Goal: Task Accomplishment & Management: Complete application form

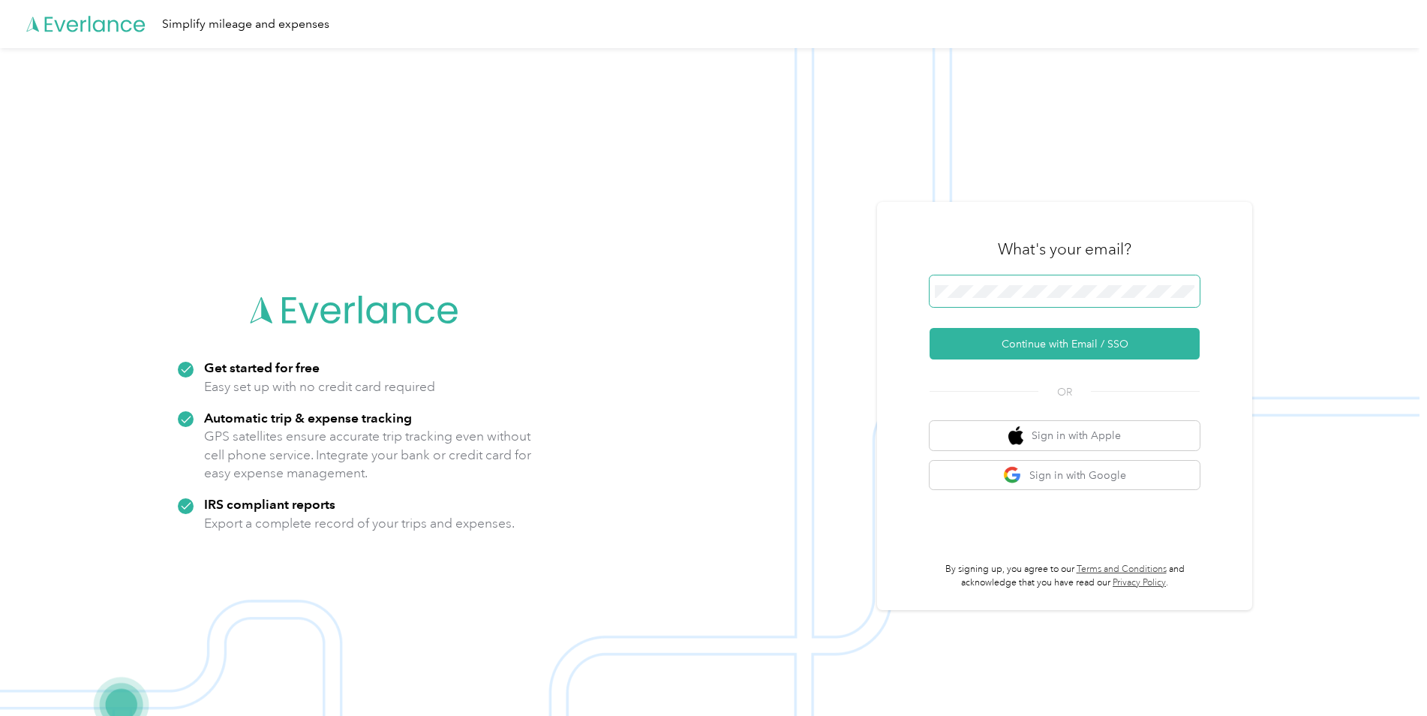
click at [1048, 280] on span at bounding box center [1065, 291] width 270 height 32
click at [1061, 352] on button "Continue with Email / SSO" at bounding box center [1065, 344] width 270 height 32
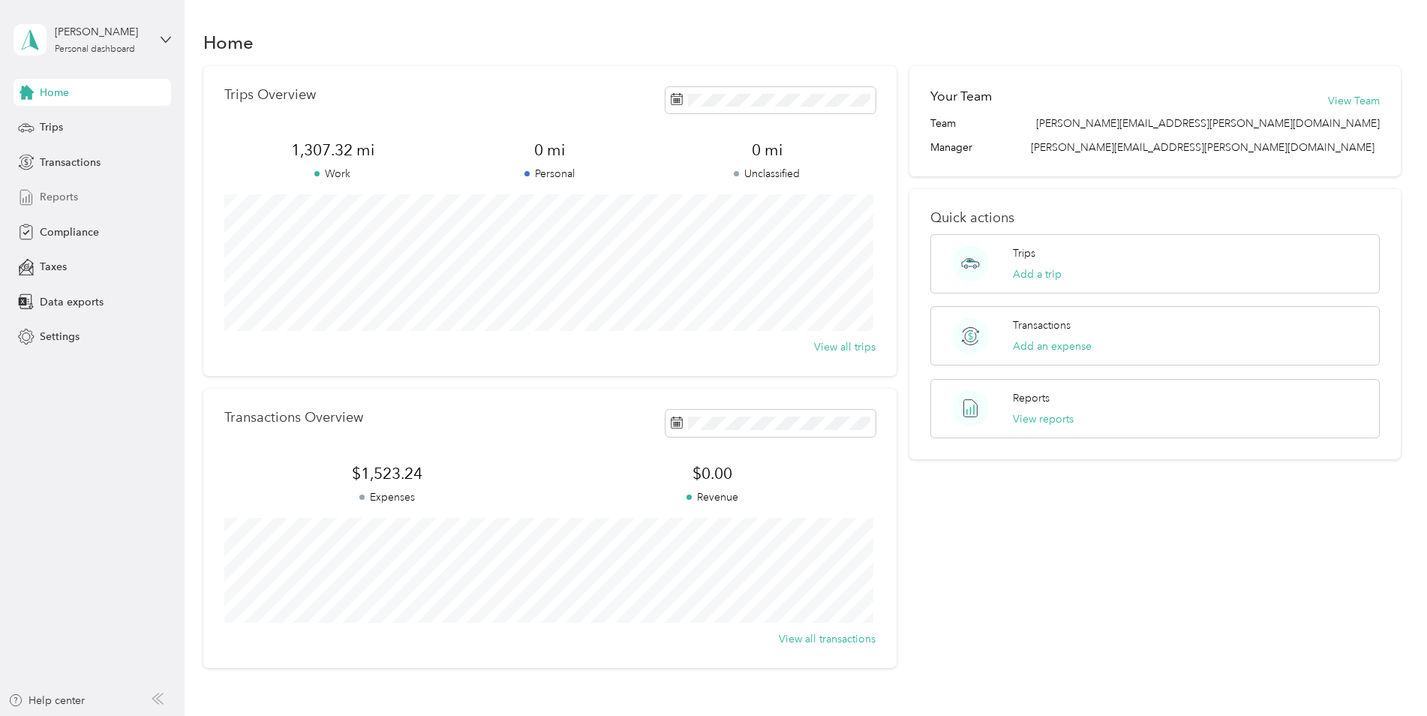
click at [74, 192] on span "Reports" at bounding box center [59, 197] width 38 height 16
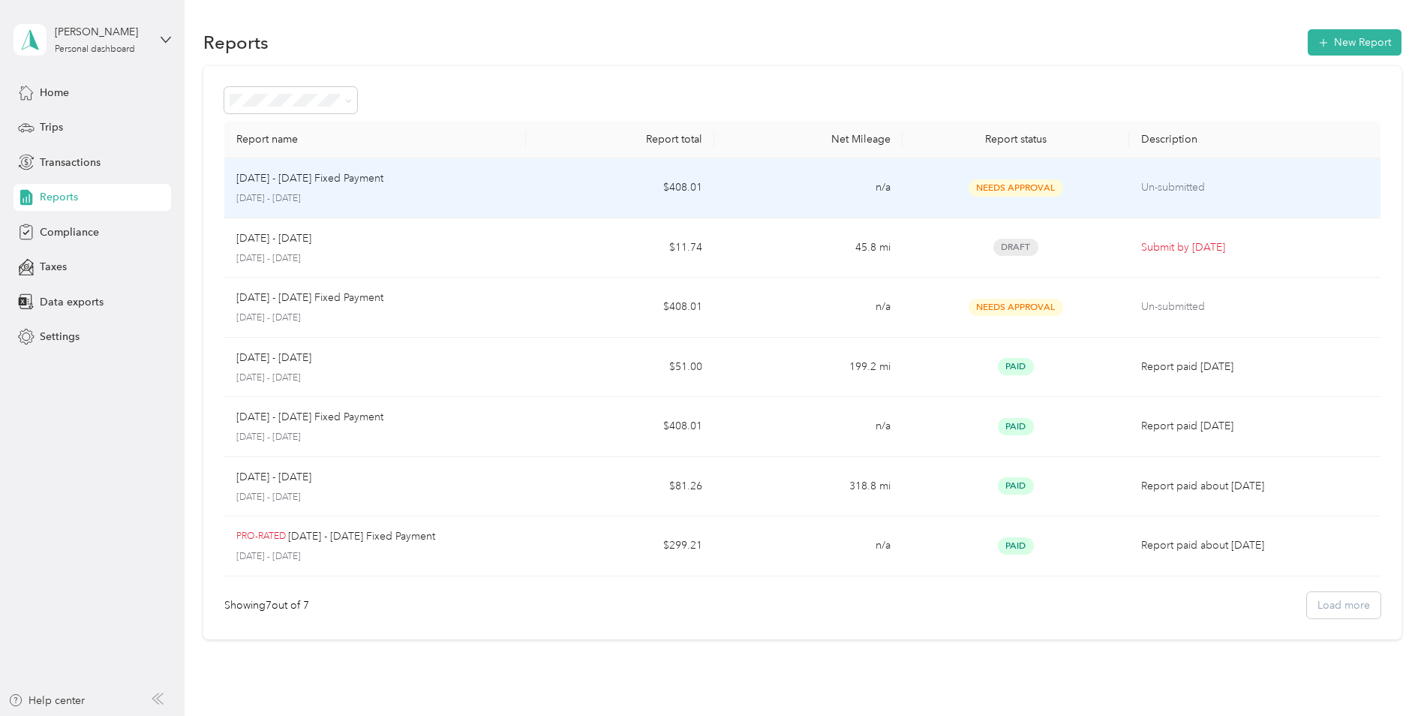
click at [1150, 182] on p "Un-submitted" at bounding box center [1254, 187] width 227 height 17
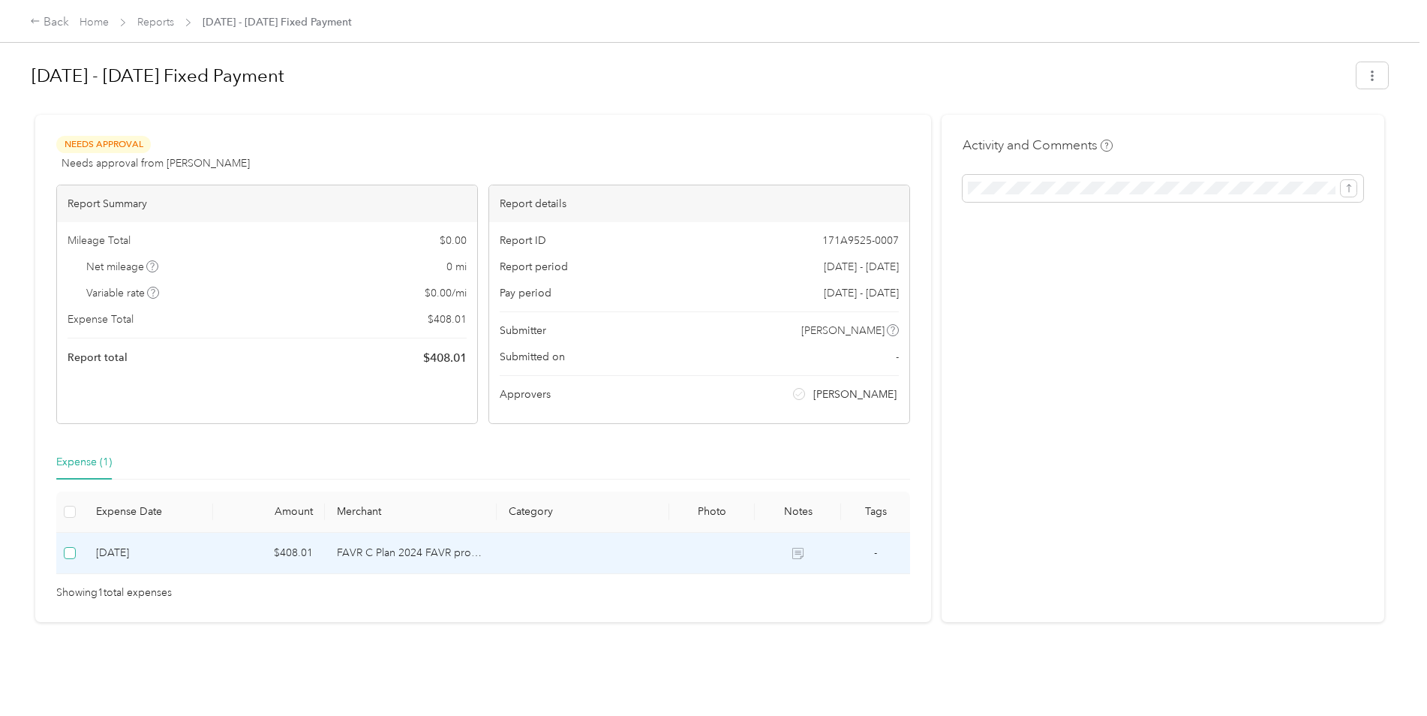
click at [70, 560] on label at bounding box center [70, 553] width 12 height 17
click at [62, 31] on div "Back" at bounding box center [49, 23] width 39 height 18
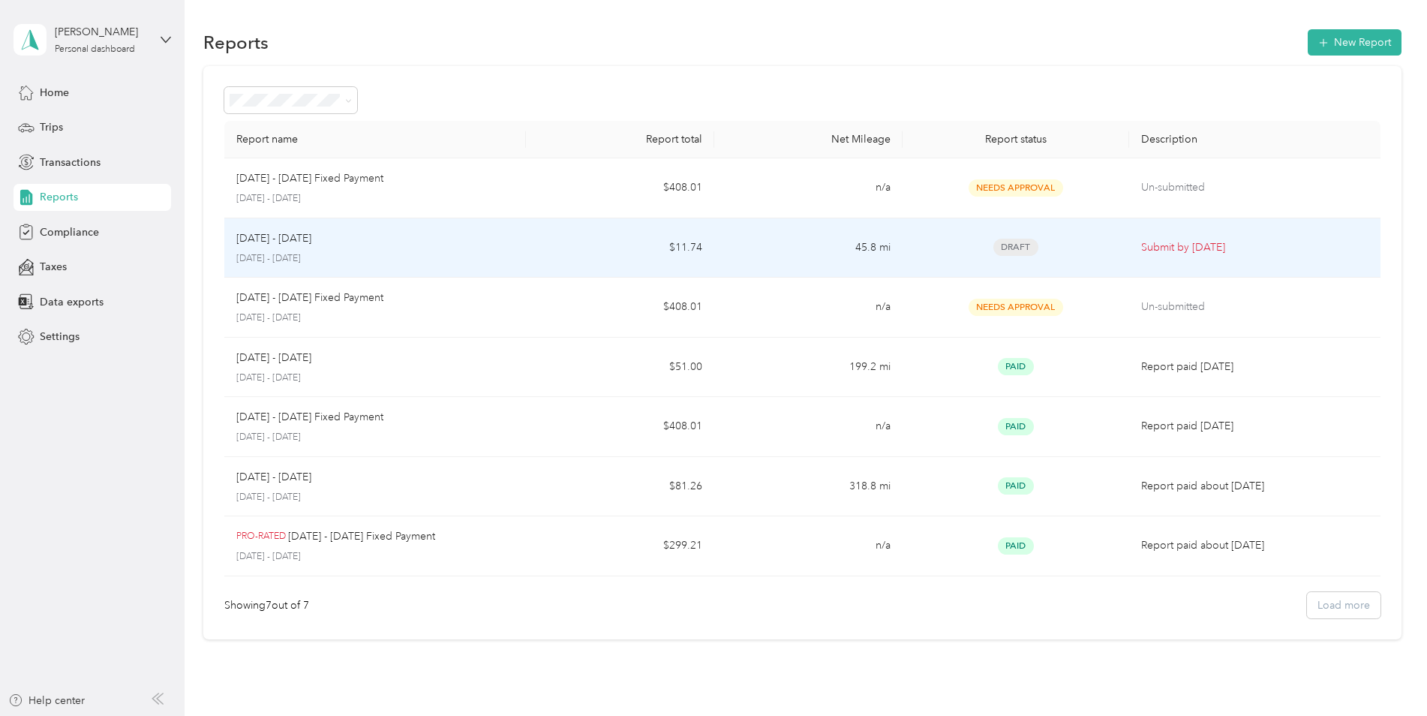
click at [1254, 251] on p "Submit by [DATE]" at bounding box center [1254, 247] width 227 height 17
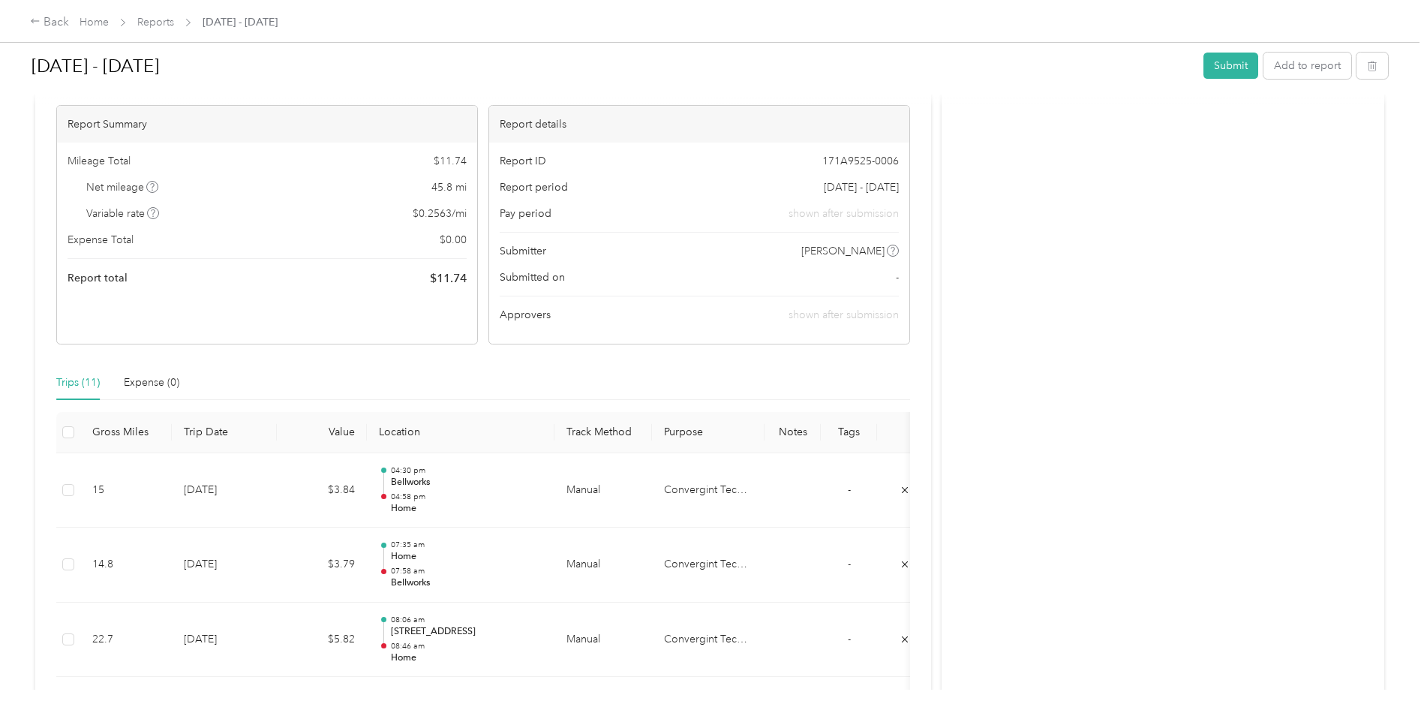
scroll to position [225, 0]
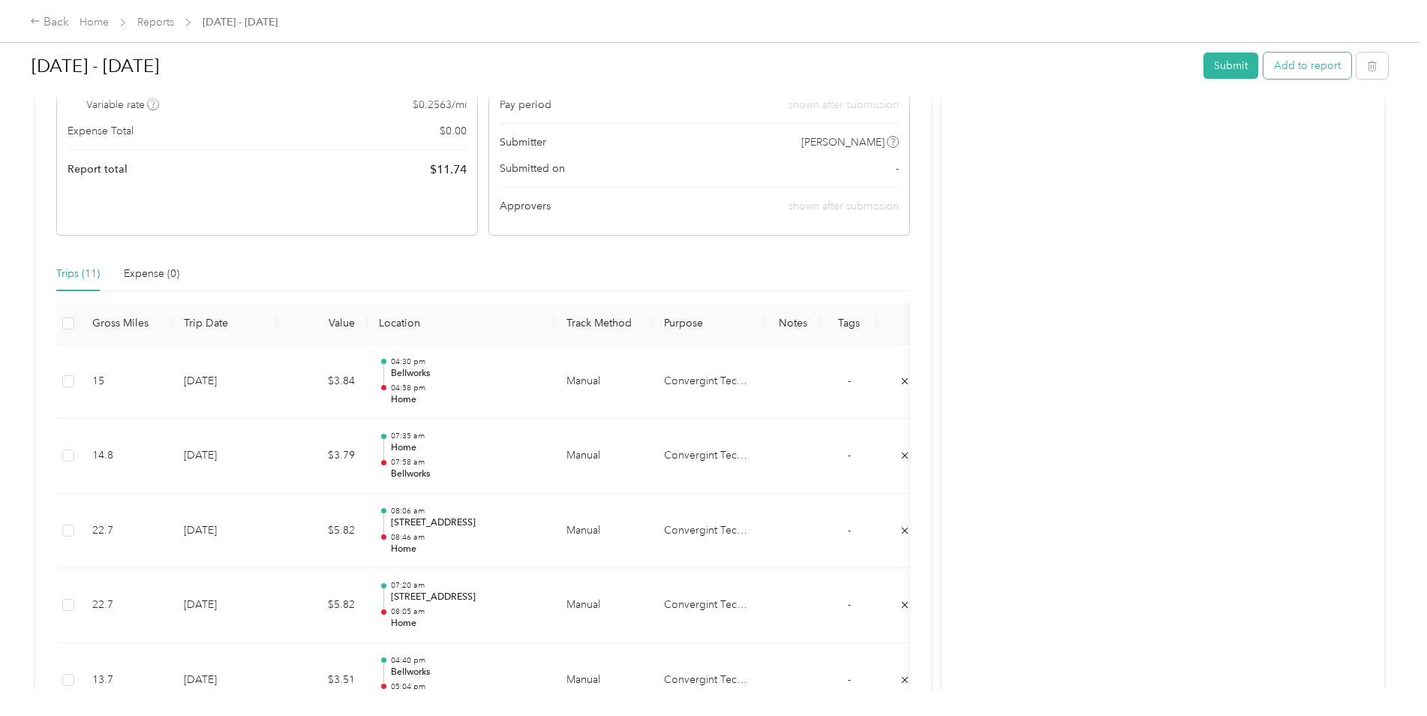
click at [1321, 66] on button "Add to report" at bounding box center [1308, 66] width 88 height 26
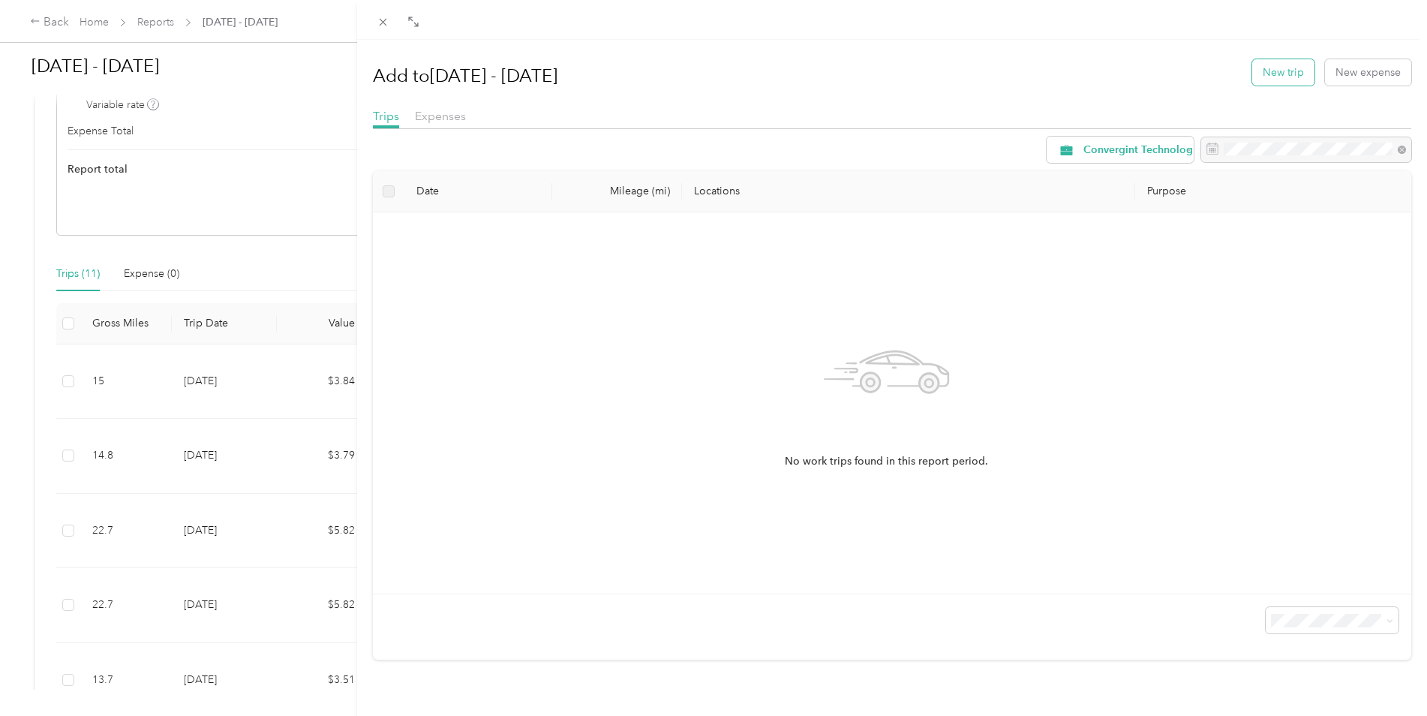
click at [1295, 77] on button "New trip" at bounding box center [1284, 72] width 62 height 26
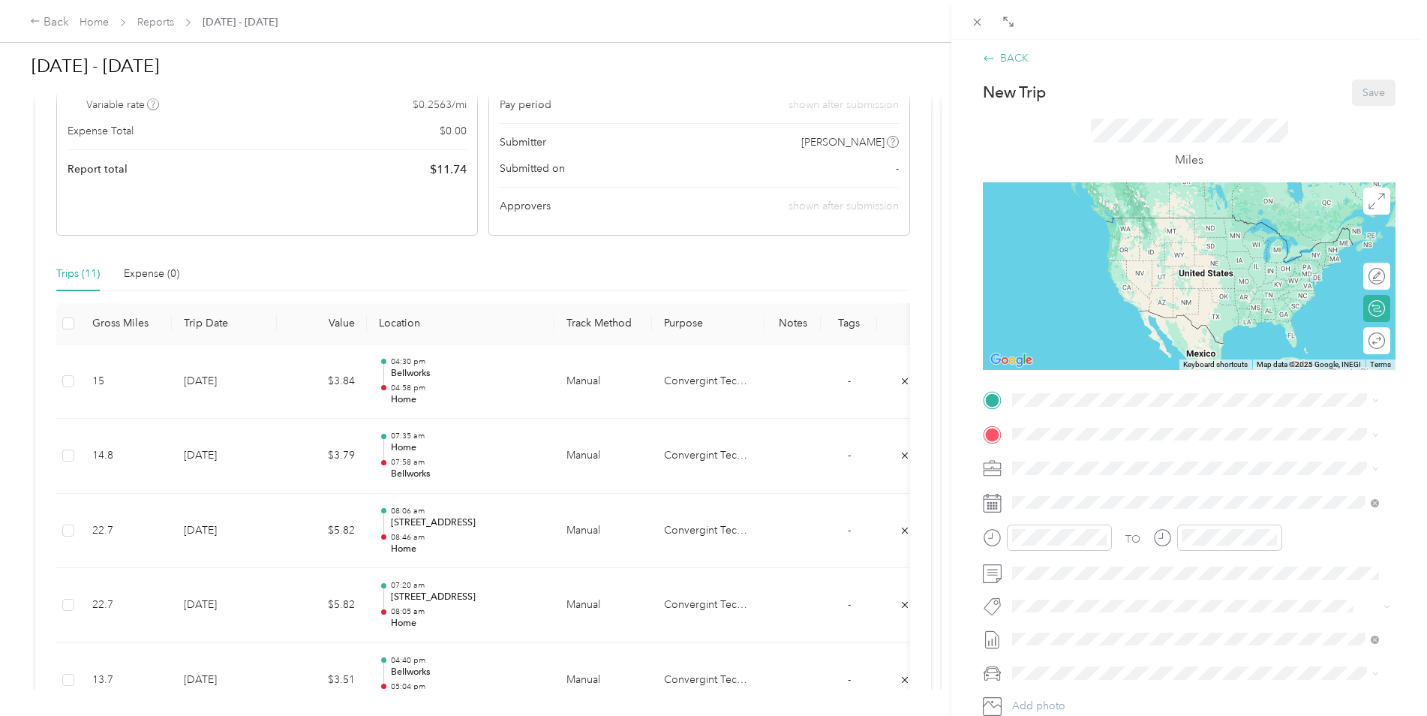
click at [1015, 59] on div "BACK" at bounding box center [1006, 58] width 46 height 16
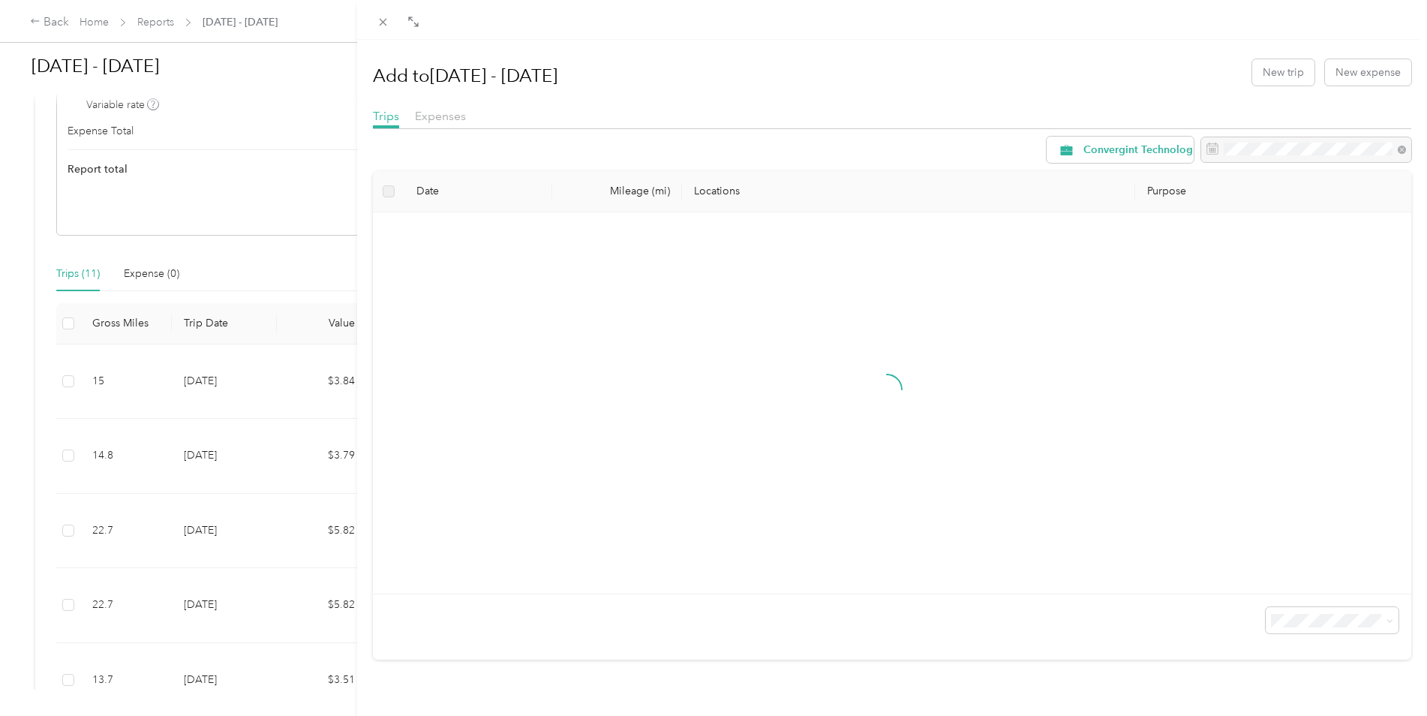
click at [289, 269] on div "Add to [DATE] - [DATE] New trip New expense Trips Expenses Convergint Technolog…" at bounding box center [713, 358] width 1427 height 716
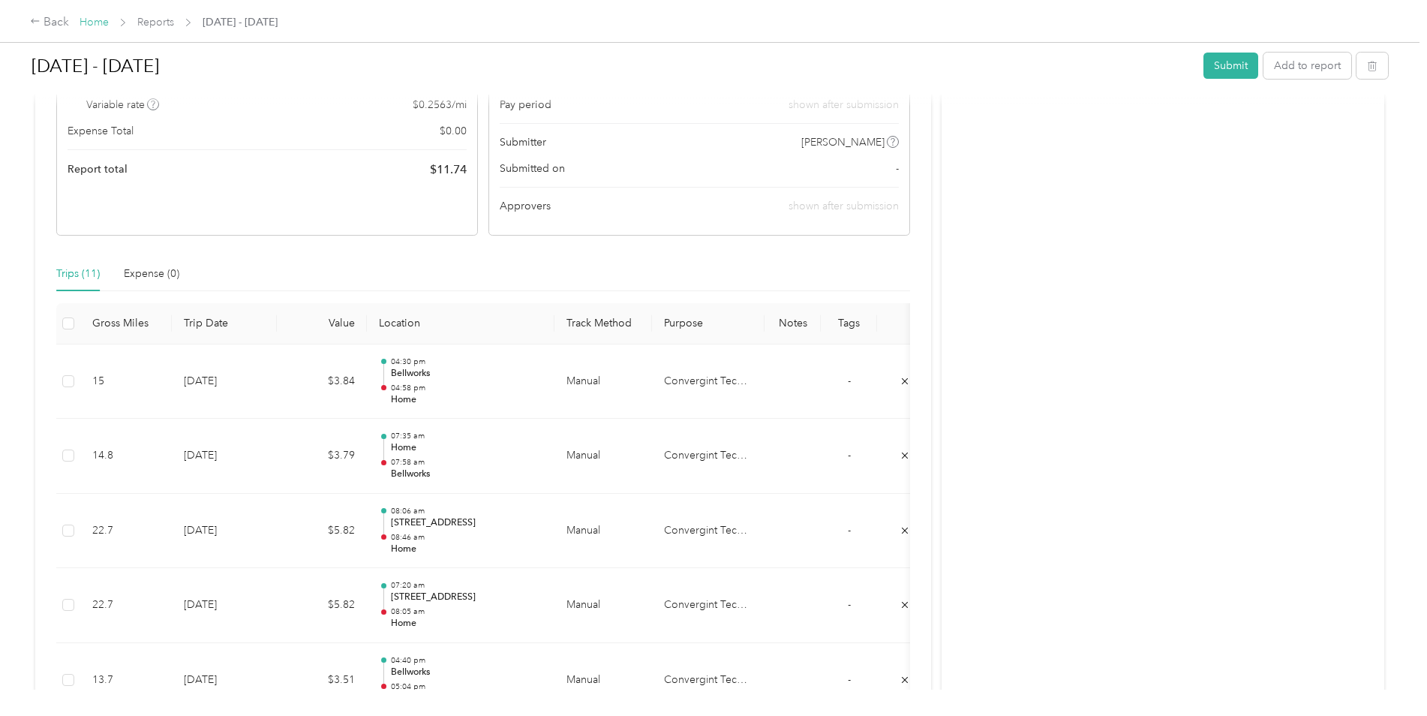
click at [101, 20] on link "Home" at bounding box center [94, 22] width 29 height 13
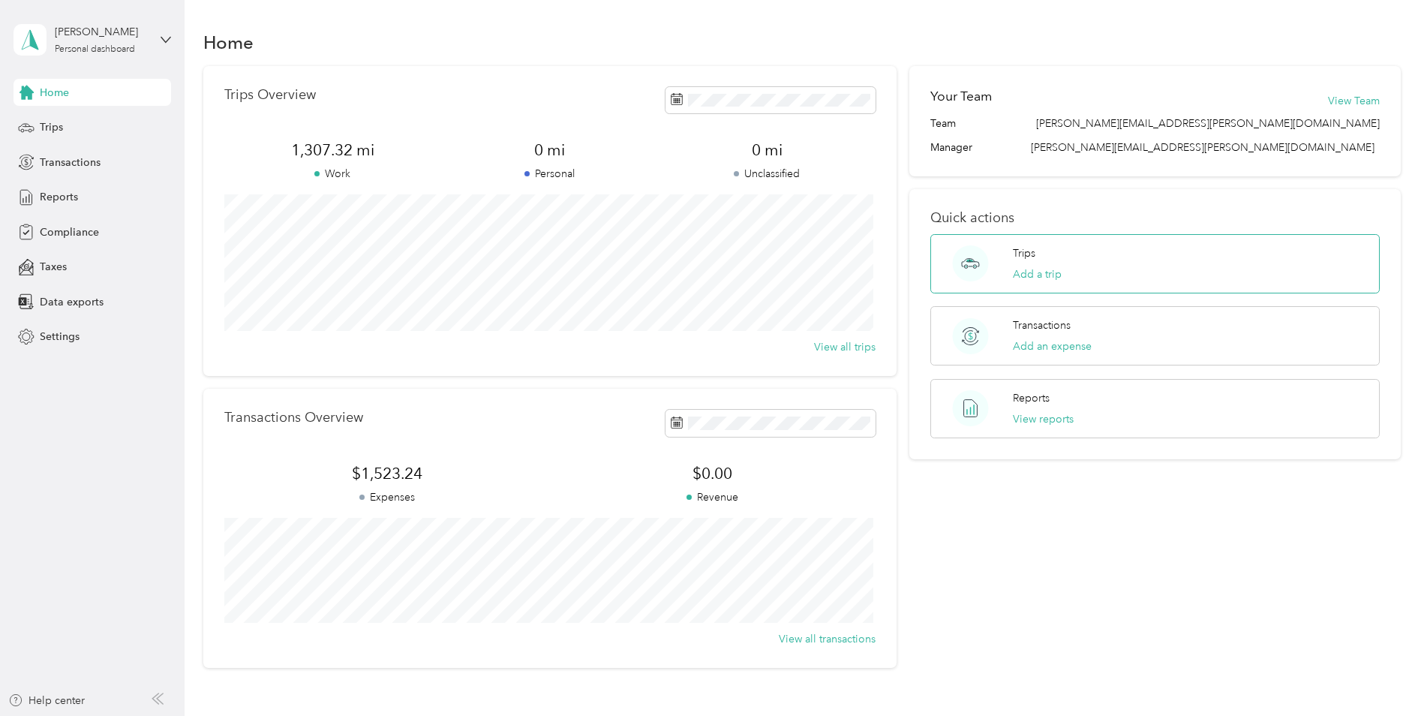
click at [991, 276] on span at bounding box center [971, 263] width 58 height 36
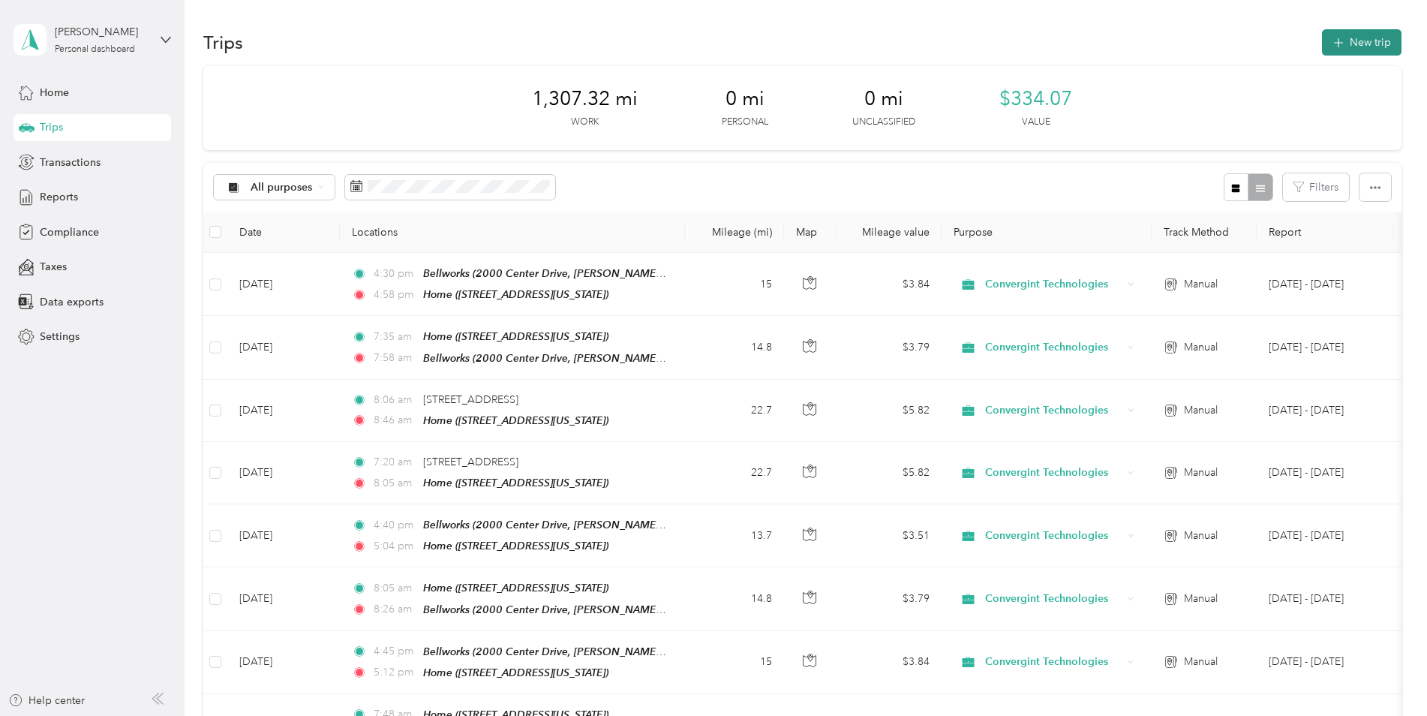
click at [1364, 40] on button "New trip" at bounding box center [1362, 42] width 80 height 26
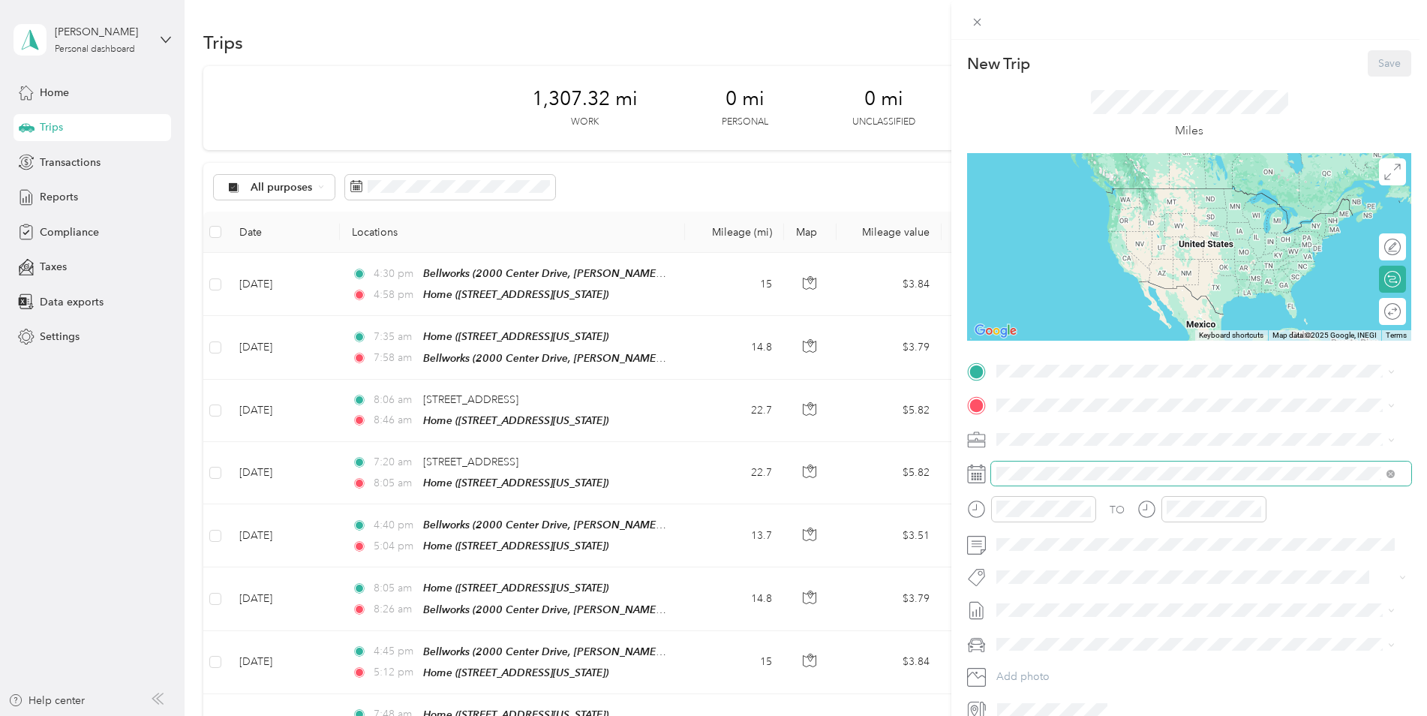
click at [1031, 465] on span at bounding box center [1201, 474] width 420 height 24
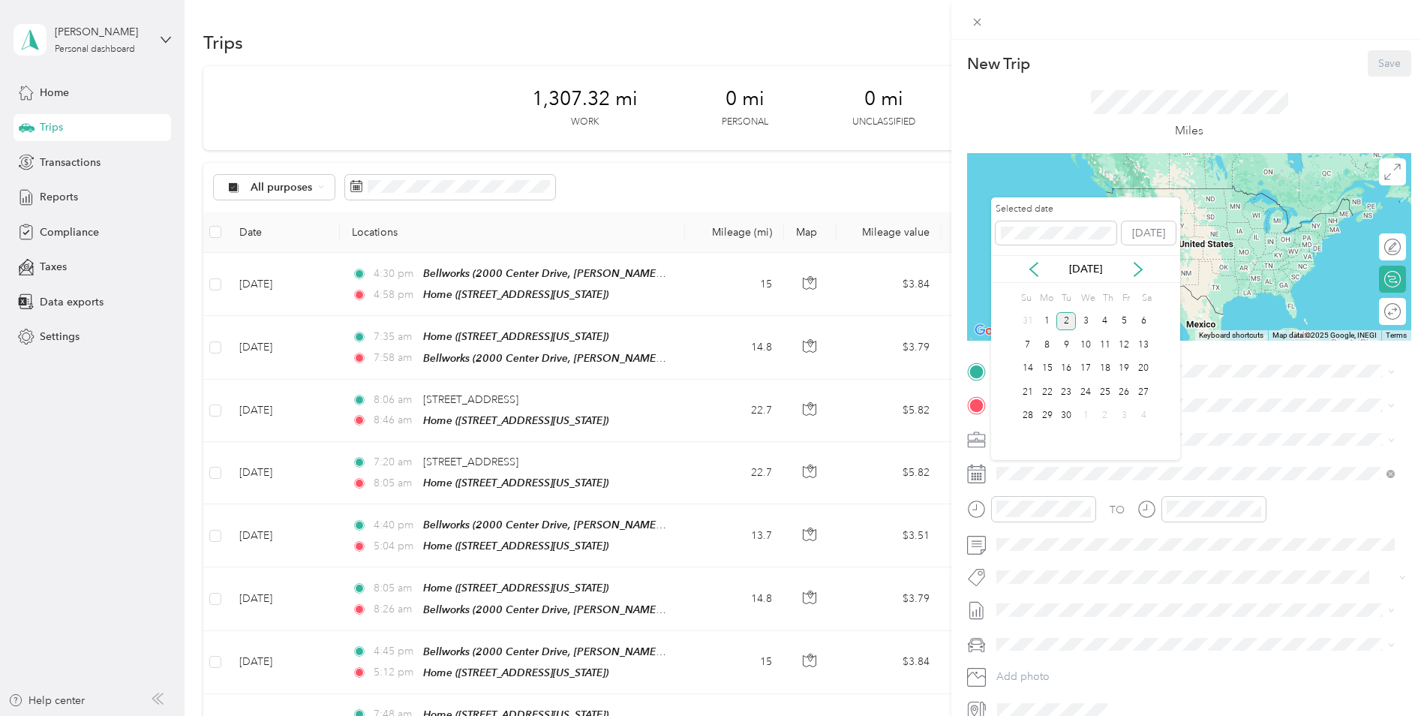
drag, startPoint x: 1036, startPoint y: 266, endPoint x: 1081, endPoint y: 291, distance: 50.7
click at [1039, 267] on icon at bounding box center [1034, 269] width 15 height 15
click at [1129, 419] on div "29" at bounding box center [1125, 416] width 20 height 19
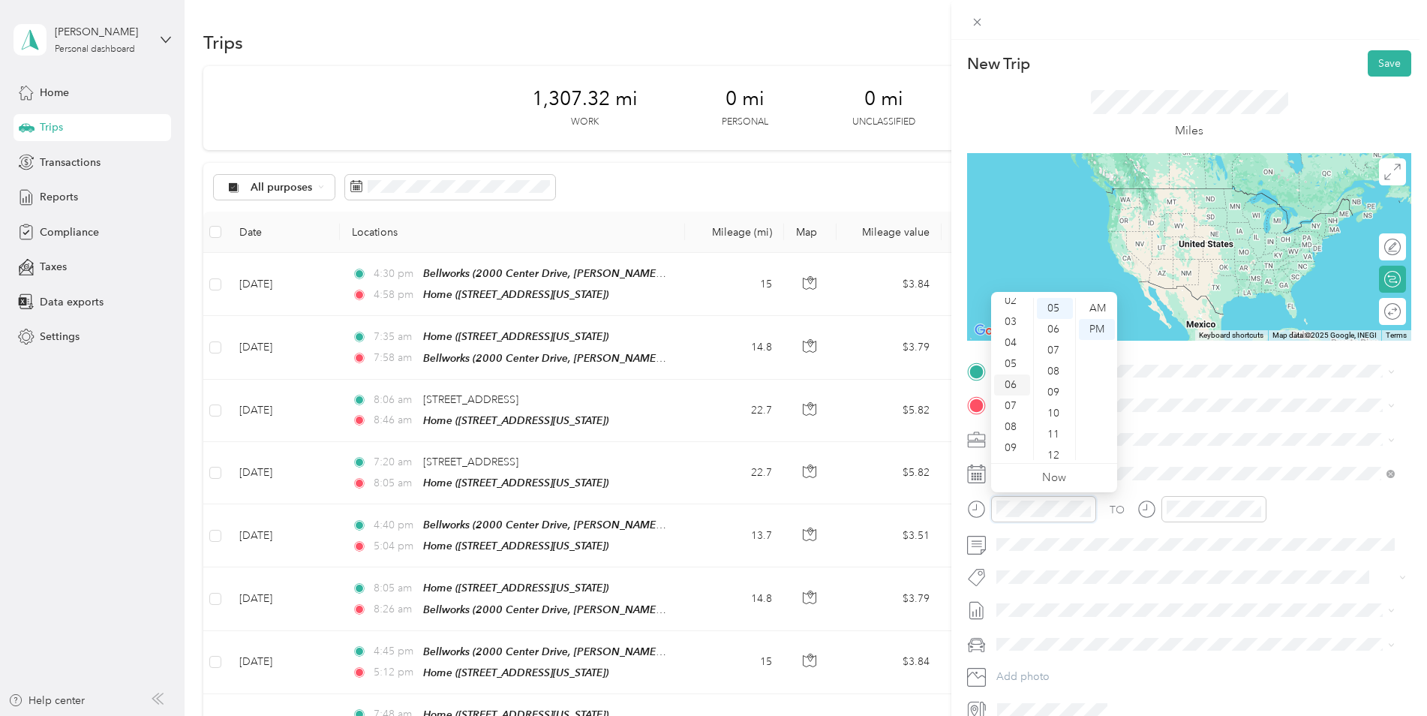
scroll to position [75, 0]
click at [1020, 377] on div "07" at bounding box center [1012, 380] width 36 height 21
click at [1054, 377] on div "50" at bounding box center [1055, 383] width 36 height 21
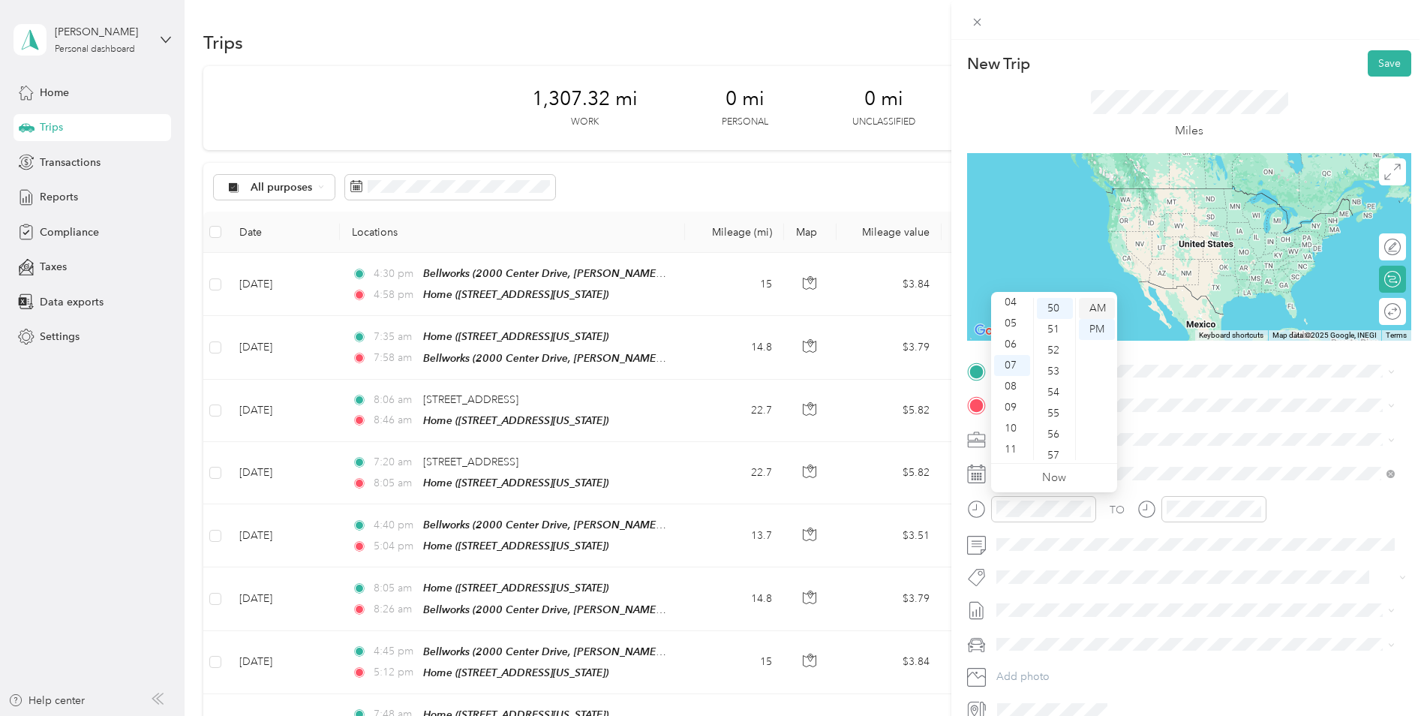
click at [1095, 304] on div "AM" at bounding box center [1097, 308] width 36 height 21
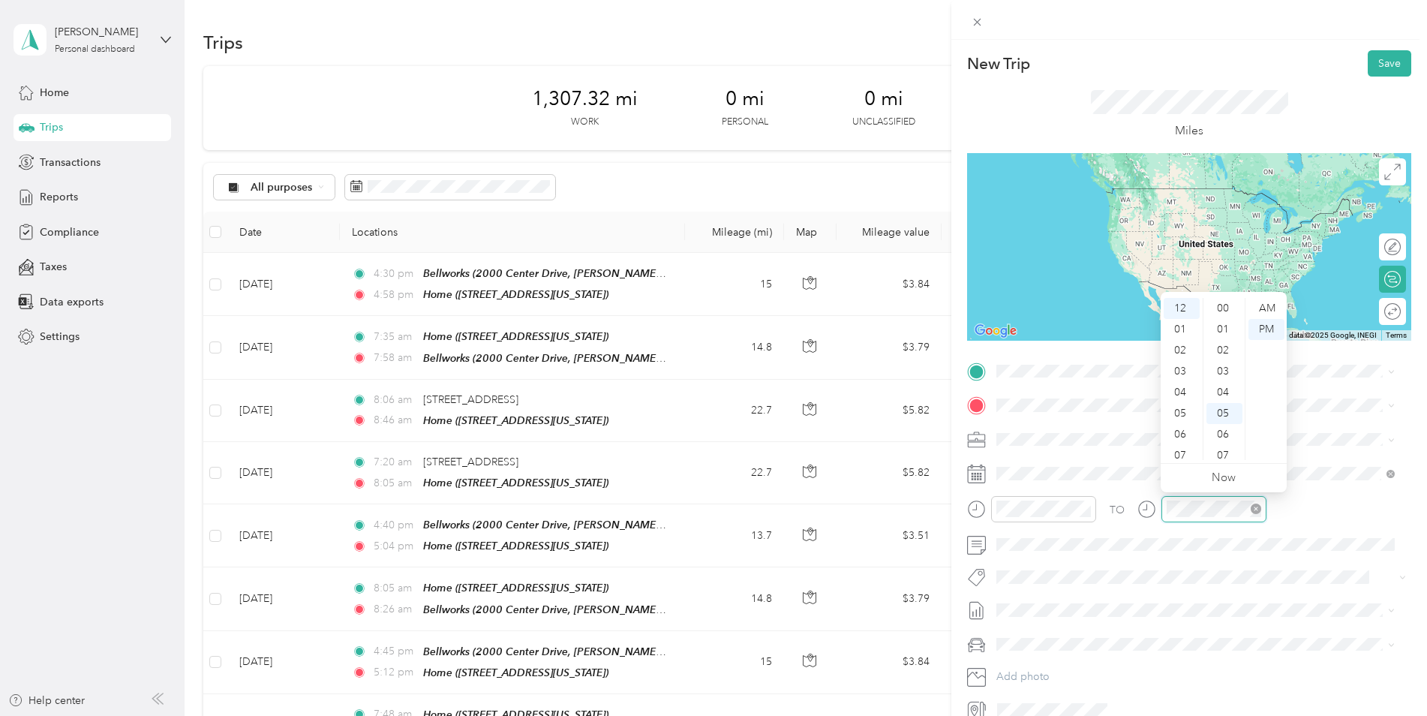
scroll to position [105, 0]
click at [1181, 406] on div "08" at bounding box center [1182, 401] width 36 height 21
click at [1220, 450] on div "12" at bounding box center [1225, 455] width 36 height 21
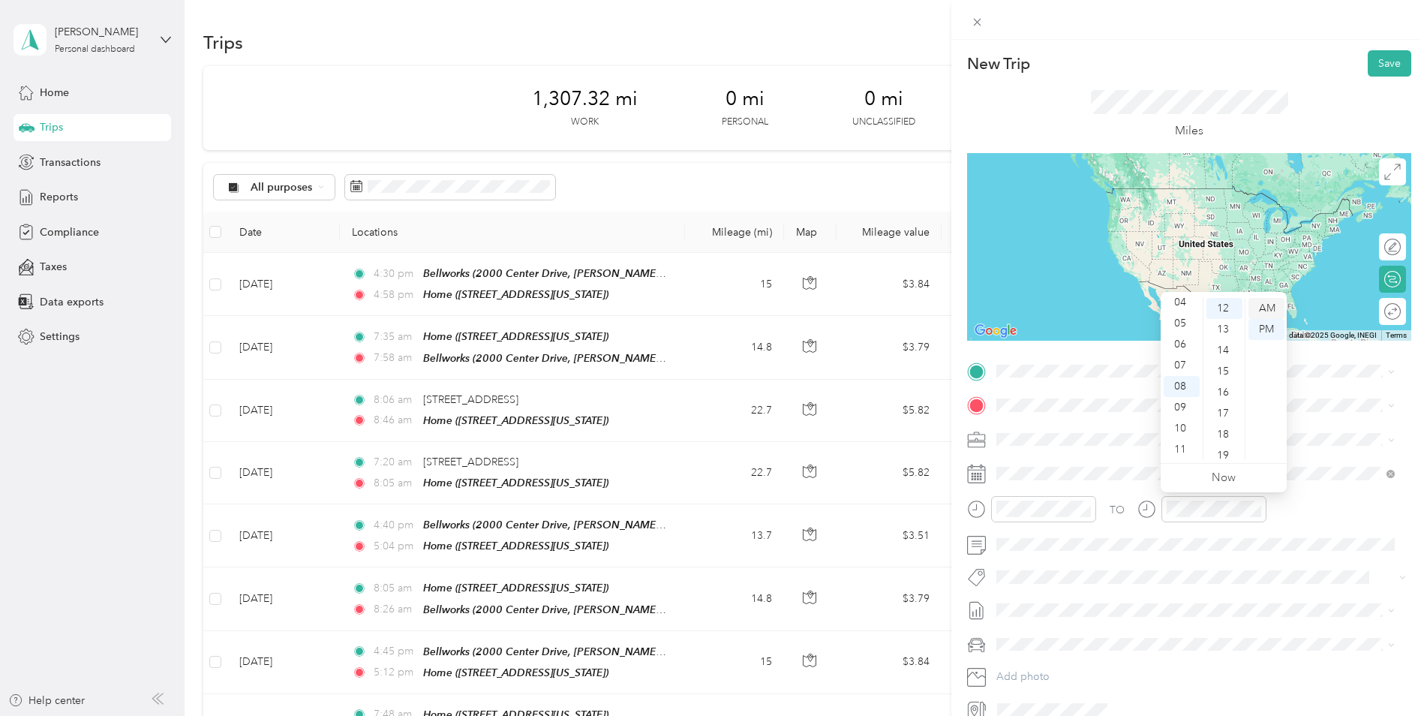
click at [1269, 309] on div "AM" at bounding box center [1267, 308] width 36 height 21
click at [1190, 601] on span at bounding box center [1201, 610] width 420 height 24
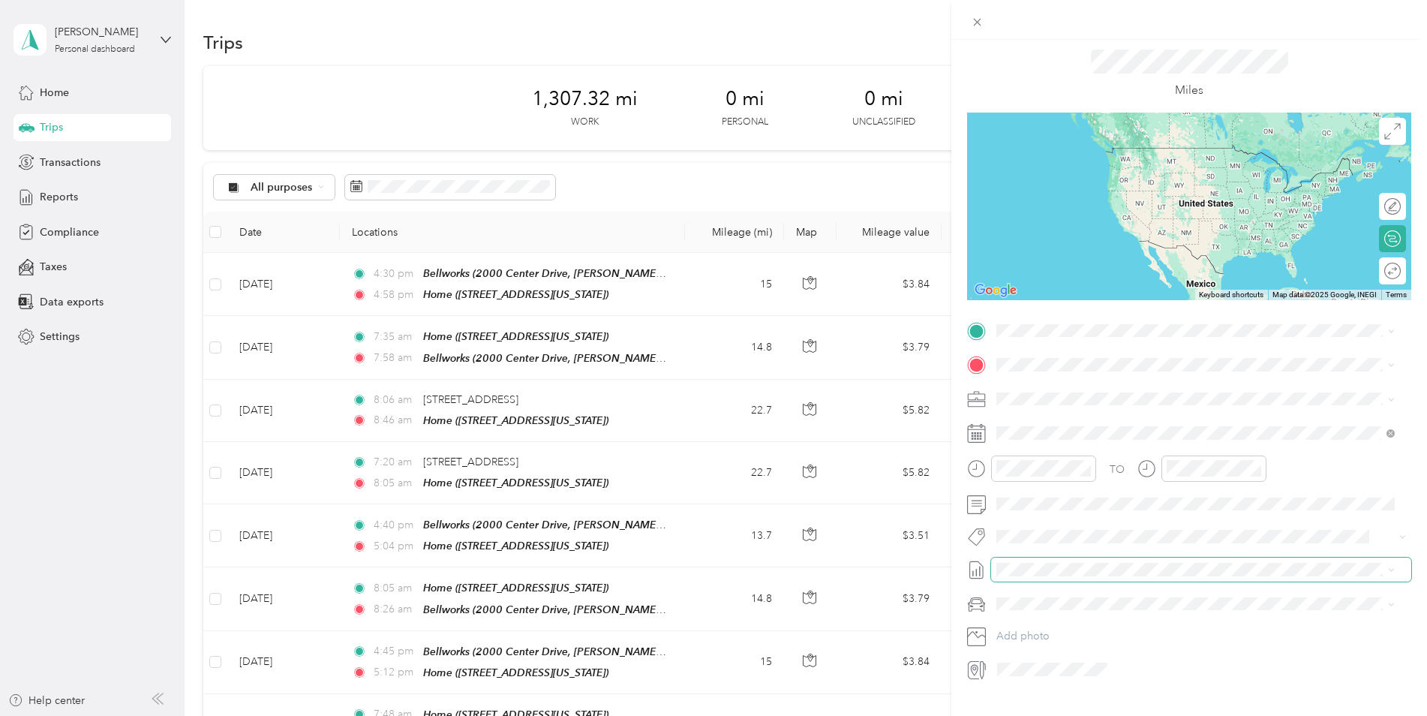
scroll to position [72, 0]
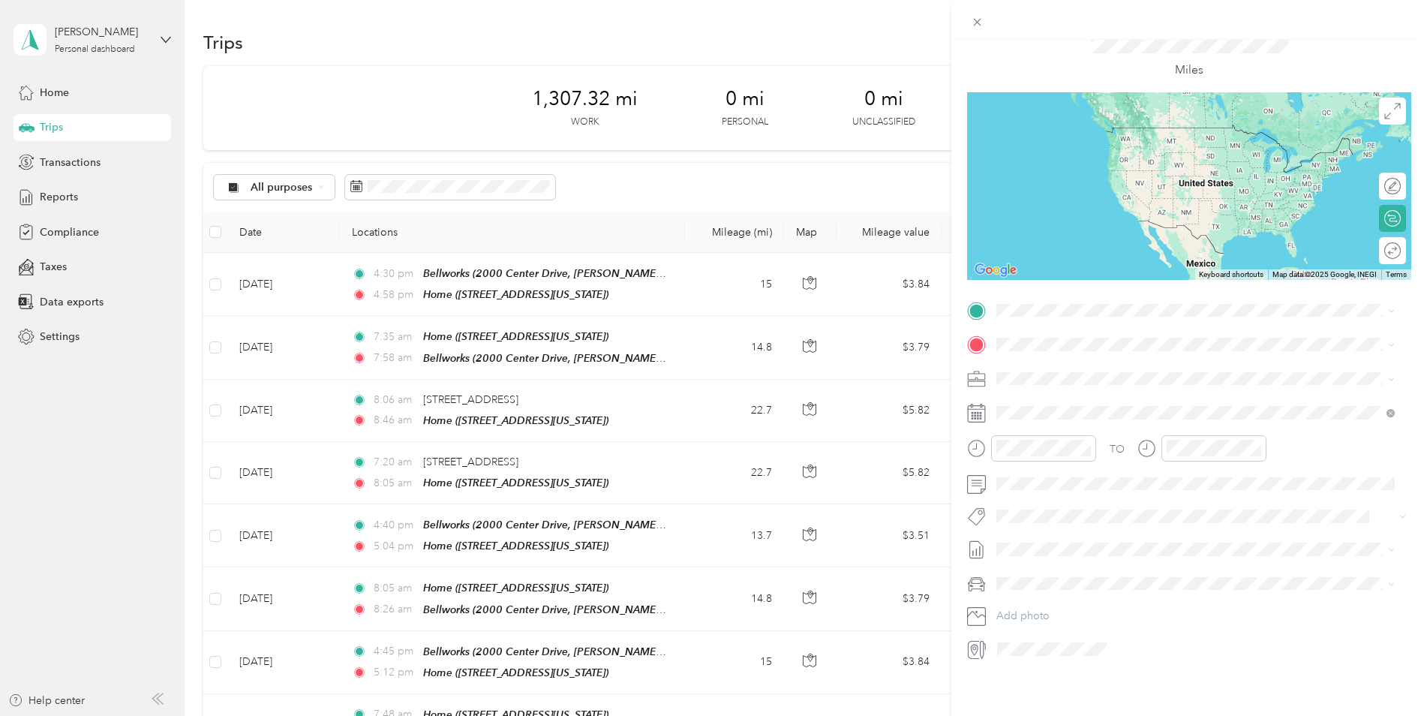
click at [1057, 594] on span "Jeep Grand Cherokee" at bounding box center [1055, 598] width 107 height 13
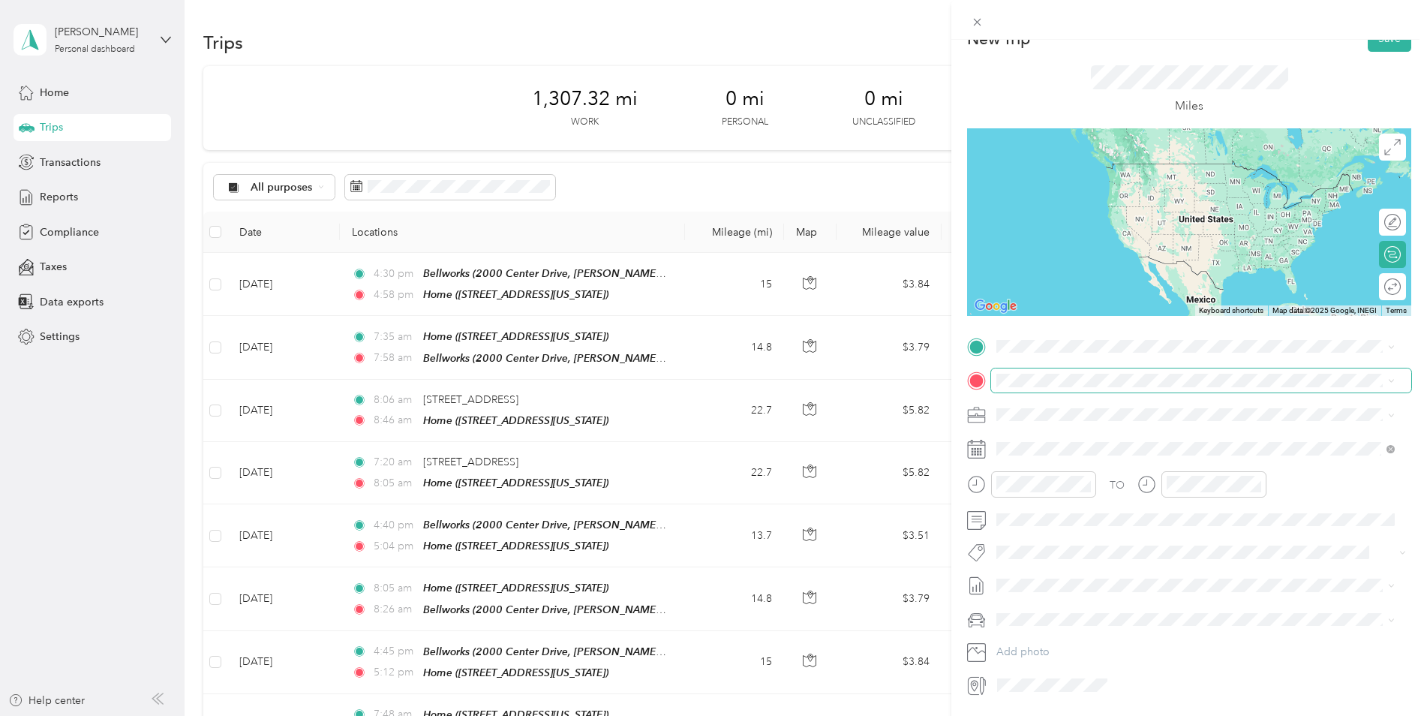
scroll to position [0, 0]
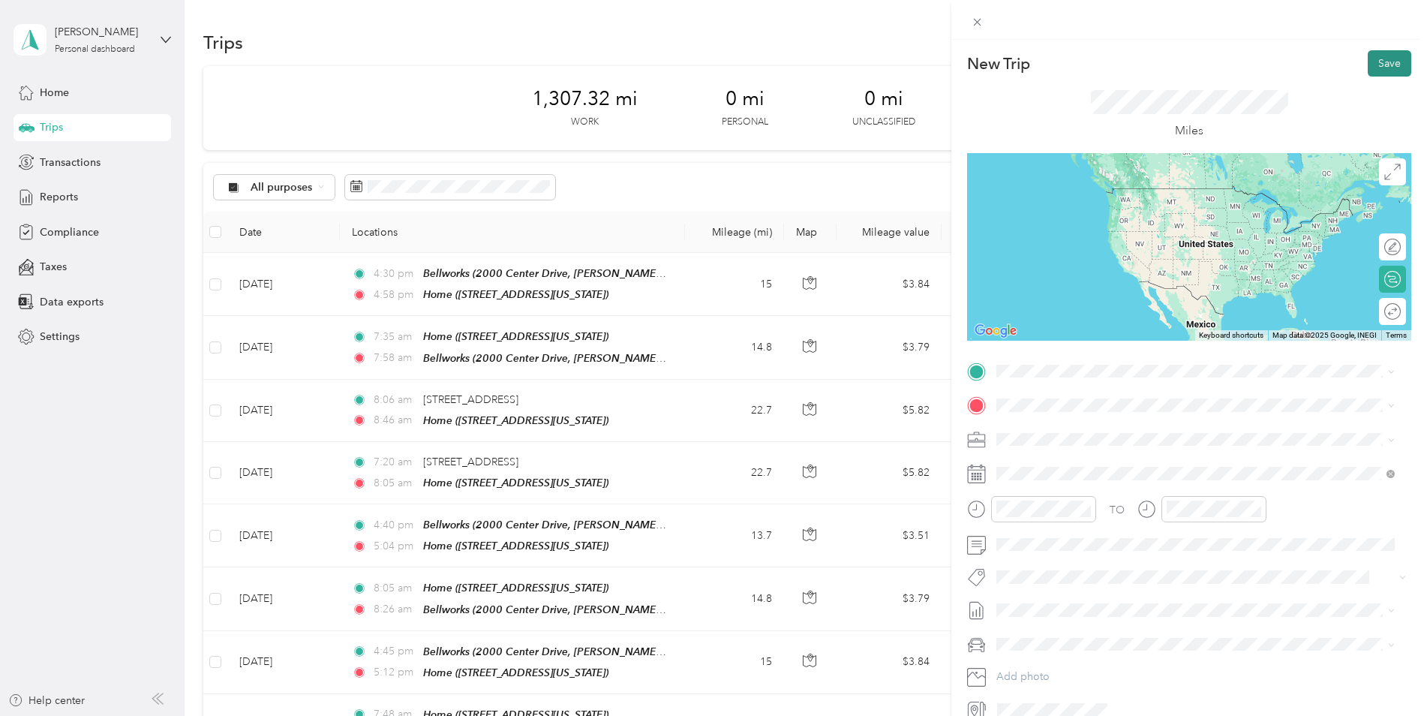
click at [1391, 64] on button "Save" at bounding box center [1390, 63] width 44 height 26
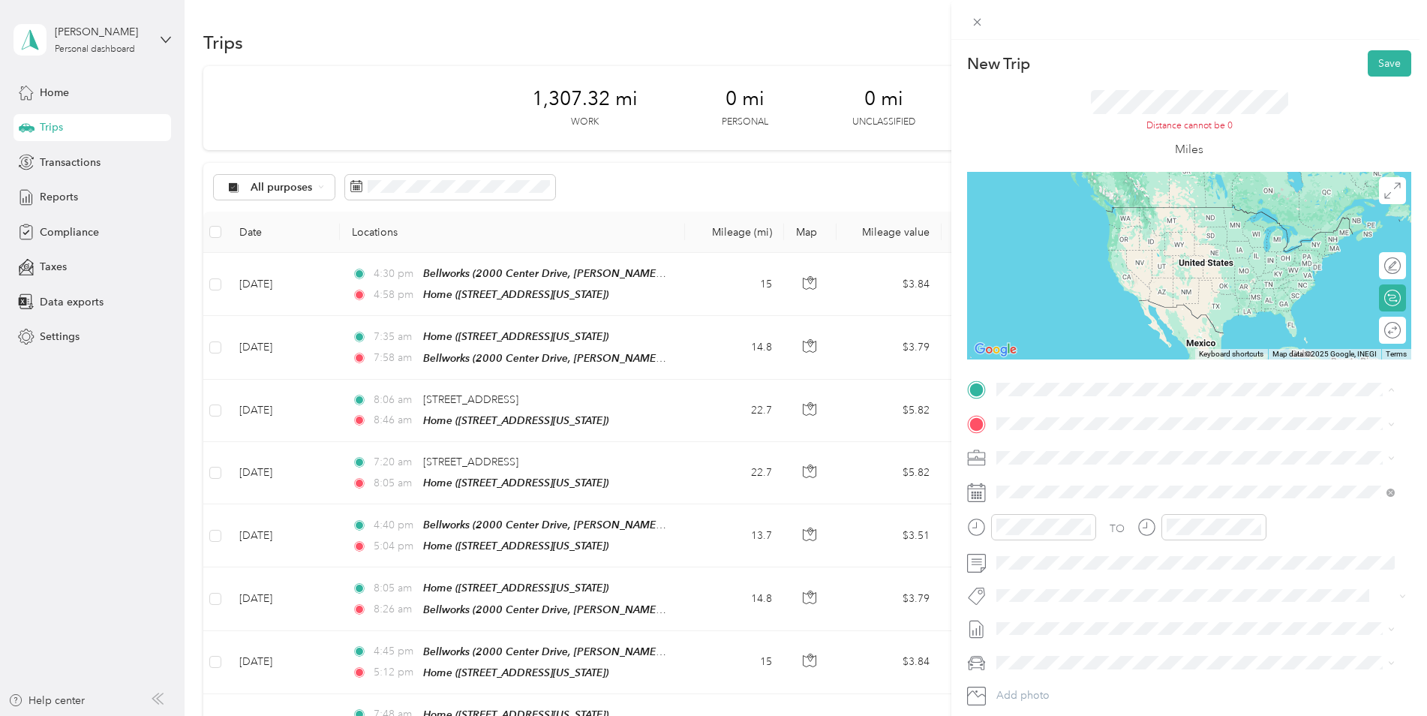
click at [1077, 550] on div "Home" at bounding box center [1100, 544] width 150 height 14
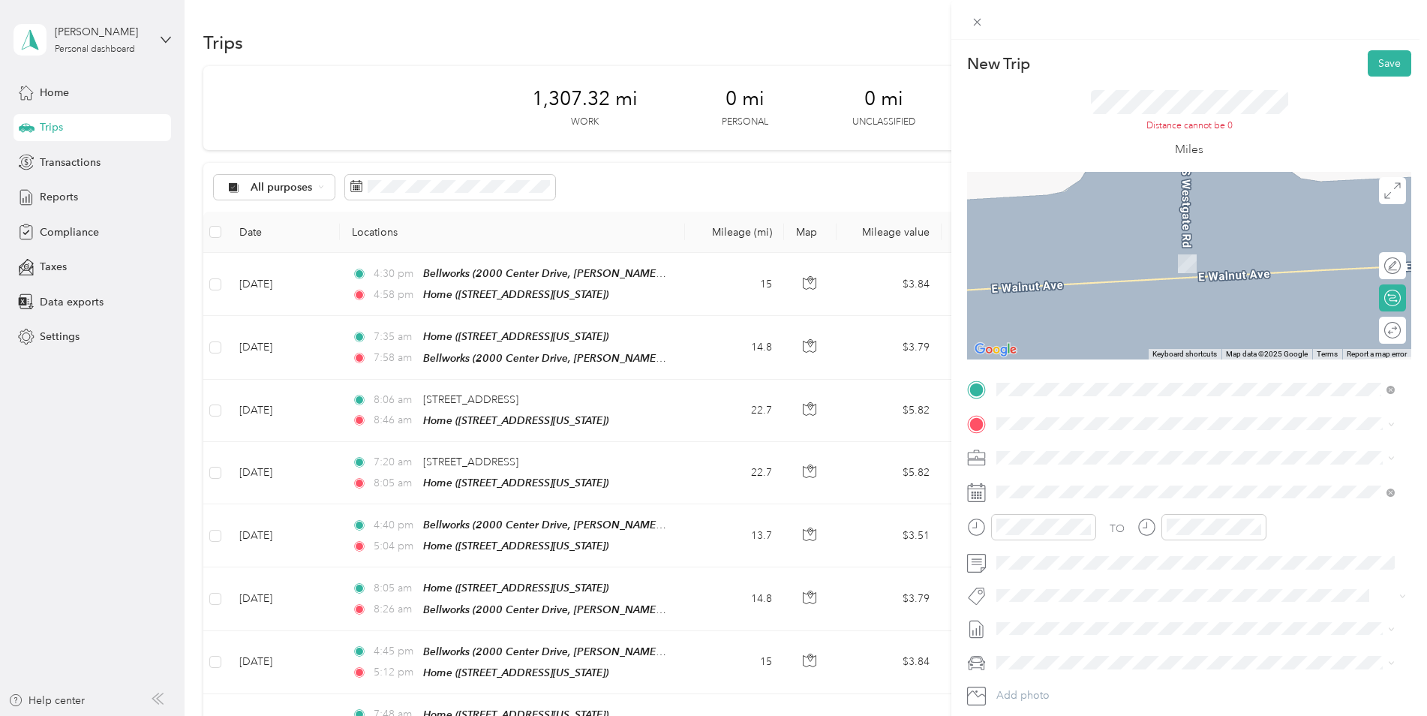
click at [1099, 504] on span "[STREET_ADDRESS][PERSON_NAME][US_STATE]" at bounding box center [1141, 498] width 233 height 13
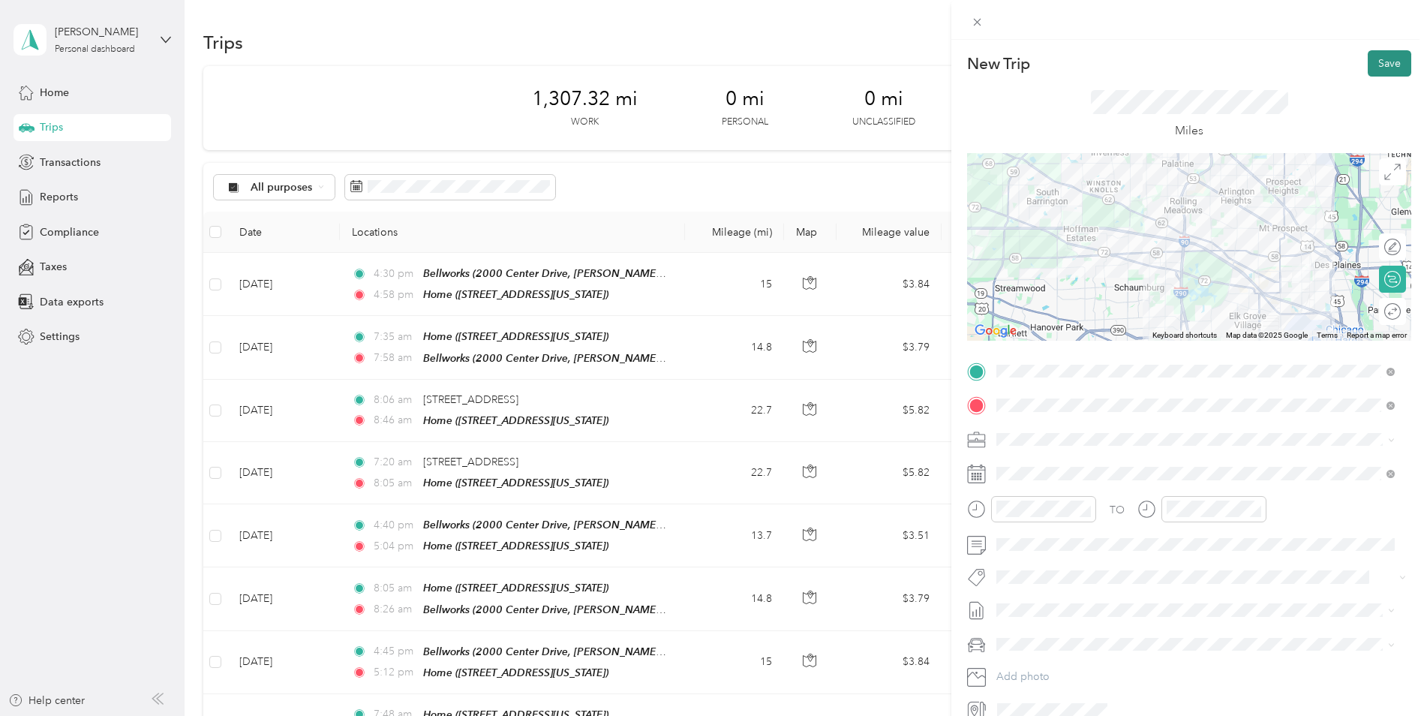
click at [1392, 54] on button "Save" at bounding box center [1390, 63] width 44 height 26
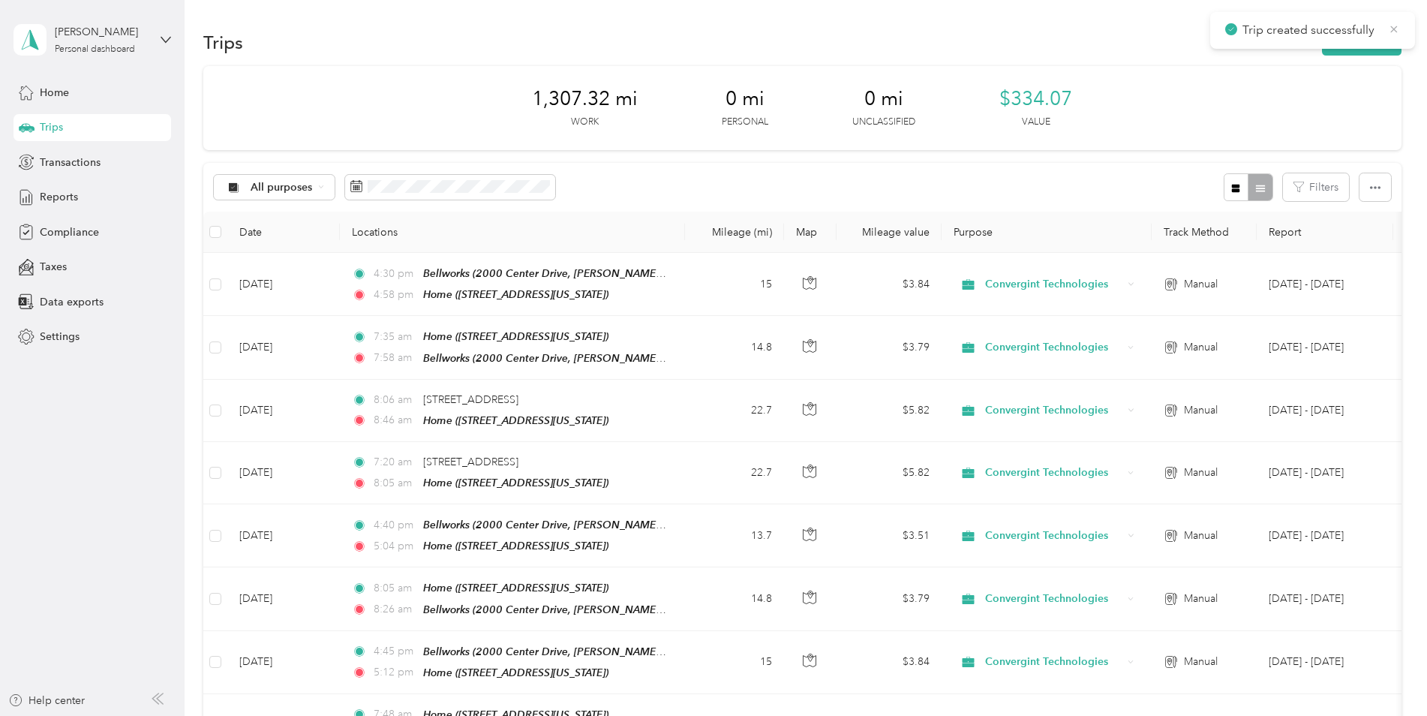
click at [1393, 29] on icon at bounding box center [1394, 30] width 12 height 14
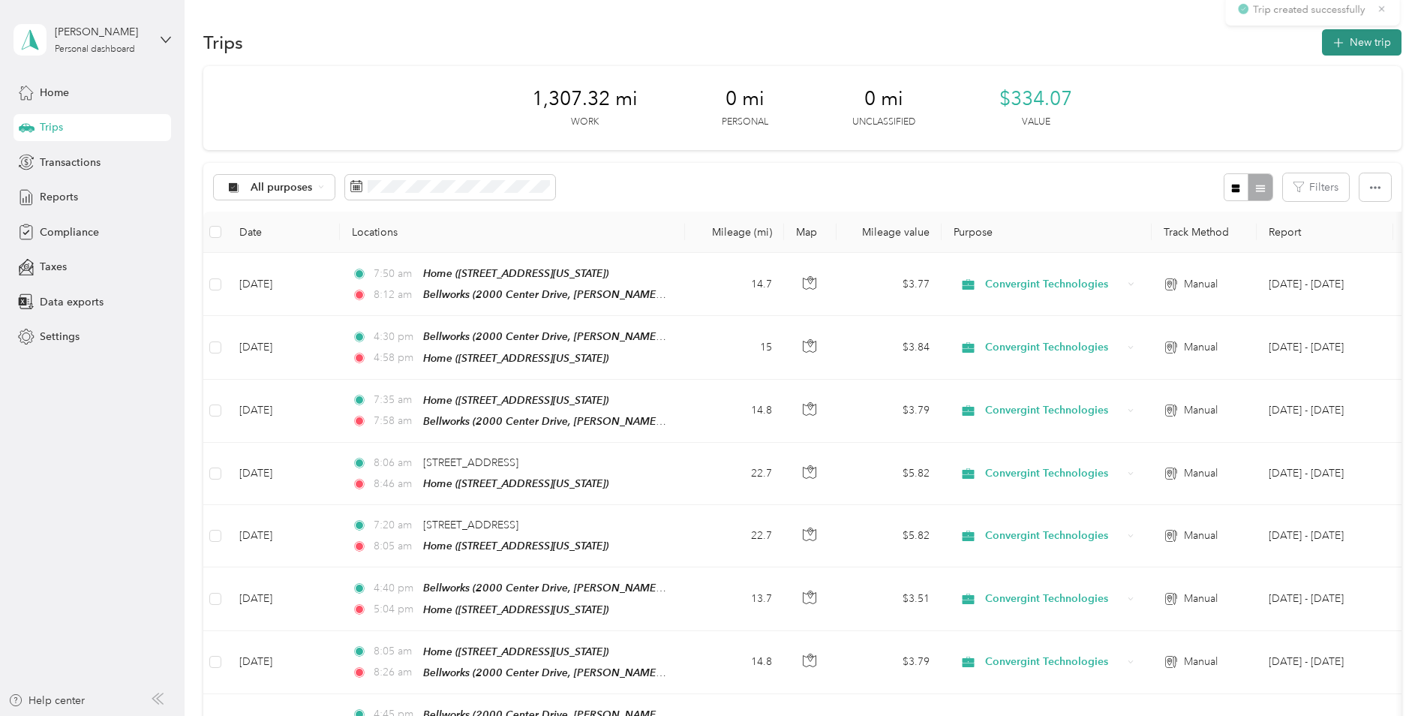
click at [1362, 46] on button "New trip" at bounding box center [1362, 42] width 80 height 26
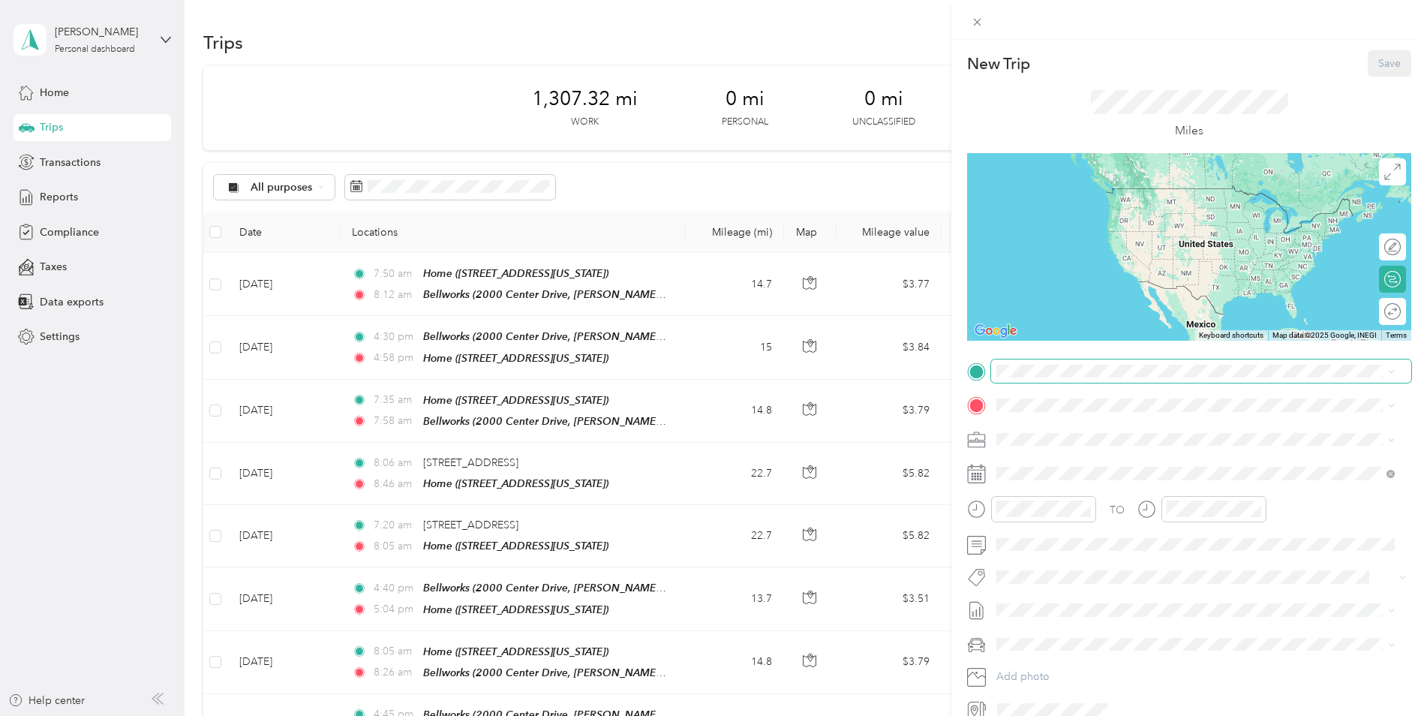
click at [1050, 380] on span at bounding box center [1201, 371] width 420 height 24
click at [1071, 449] on span "[STREET_ADDRESS][PERSON_NAME][US_STATE]" at bounding box center [1141, 447] width 233 height 13
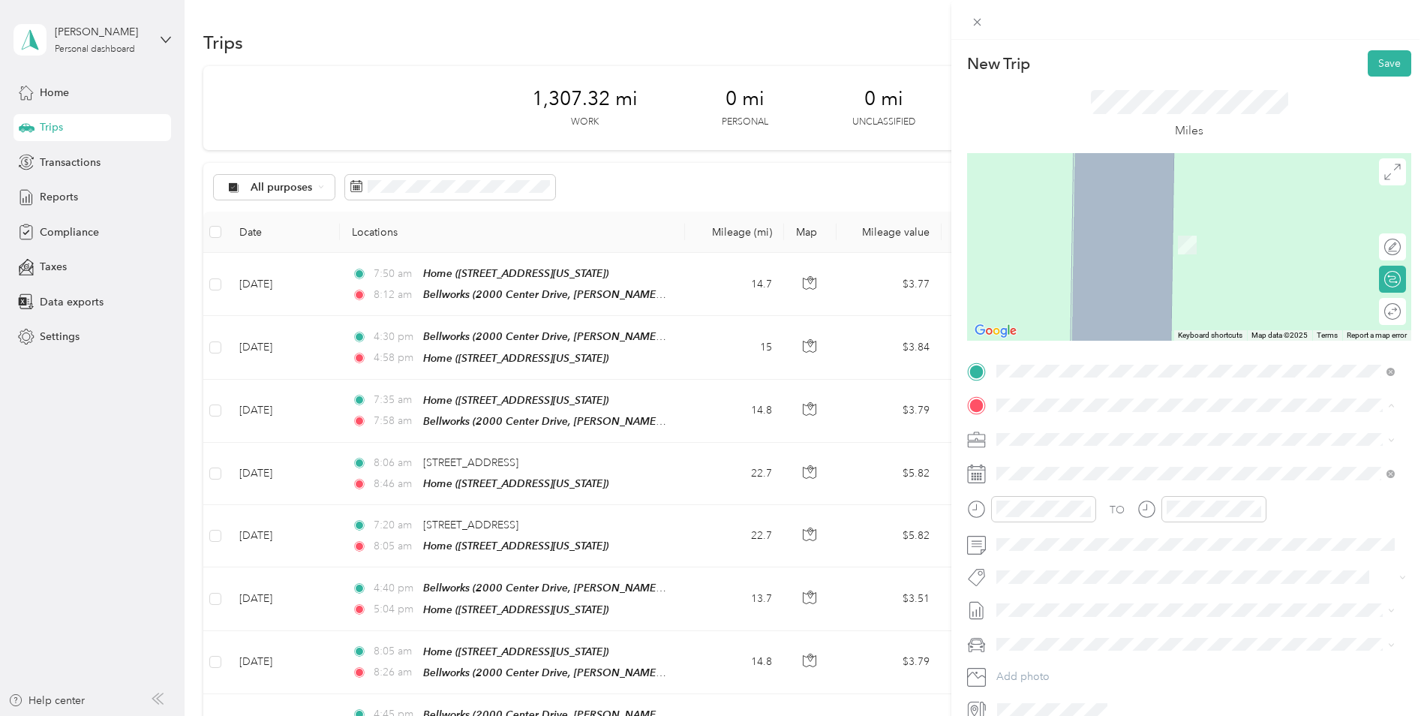
click at [1066, 582] on div "Home [STREET_ADDRESS][US_STATE]" at bounding box center [1100, 568] width 150 height 32
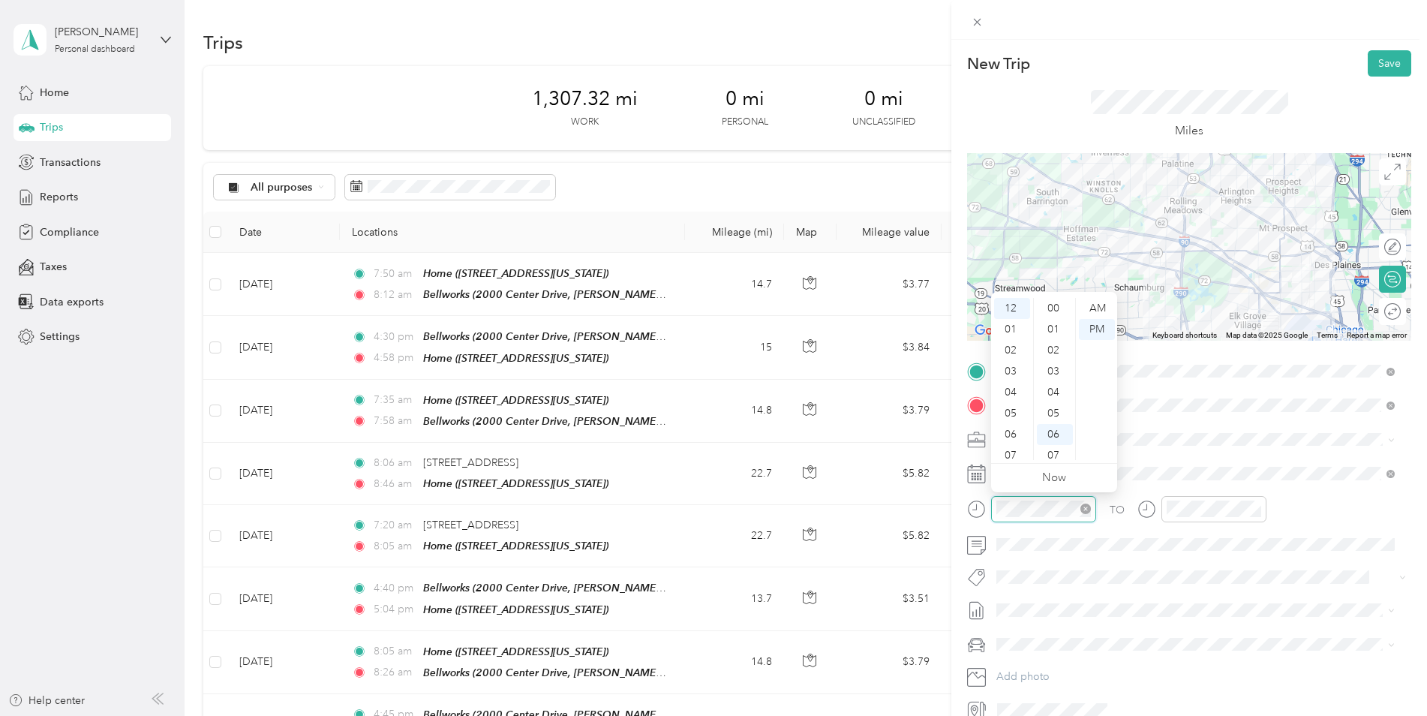
scroll to position [126, 0]
click at [1024, 350] on div "02" at bounding box center [1012, 350] width 36 height 21
click at [1010, 344] on div "02" at bounding box center [1012, 350] width 36 height 21
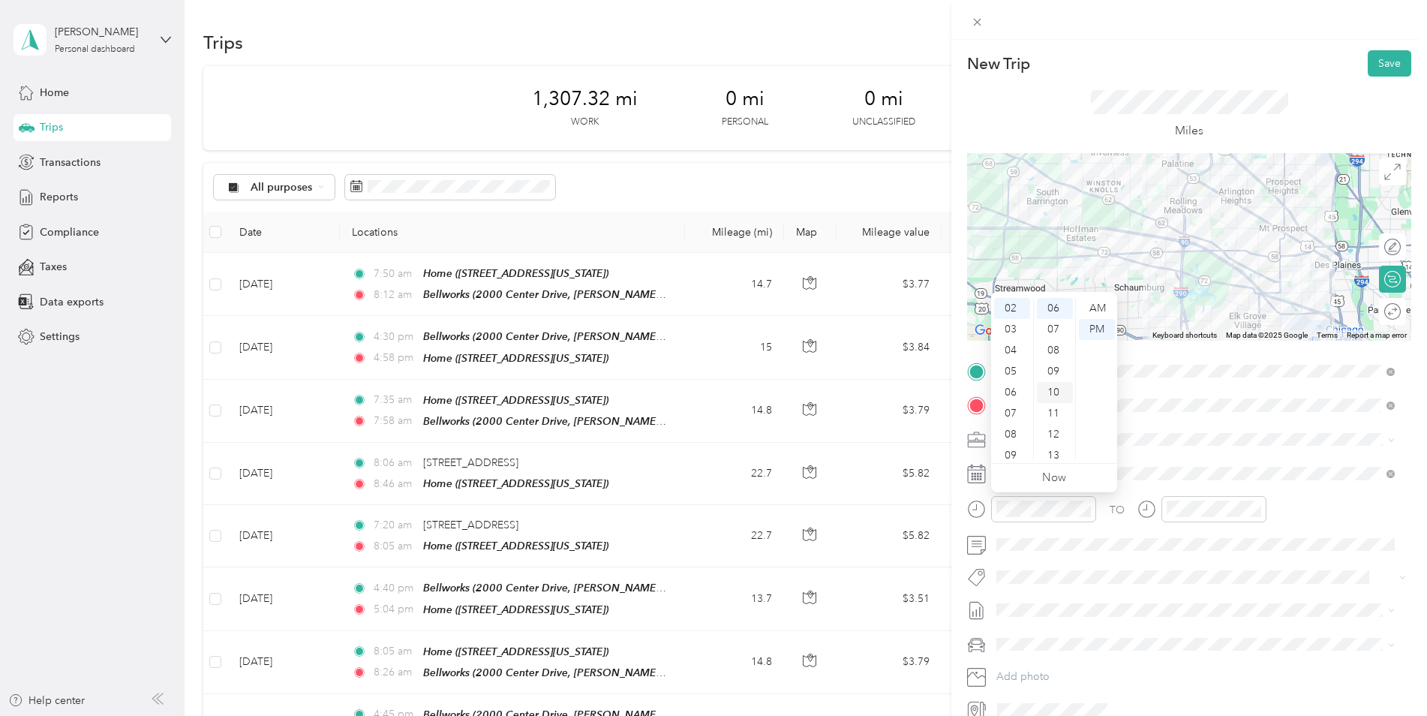
click at [1064, 395] on div "10" at bounding box center [1055, 392] width 36 height 21
click at [1208, 451] on div "TO Add photo" at bounding box center [1189, 540] width 444 height 362
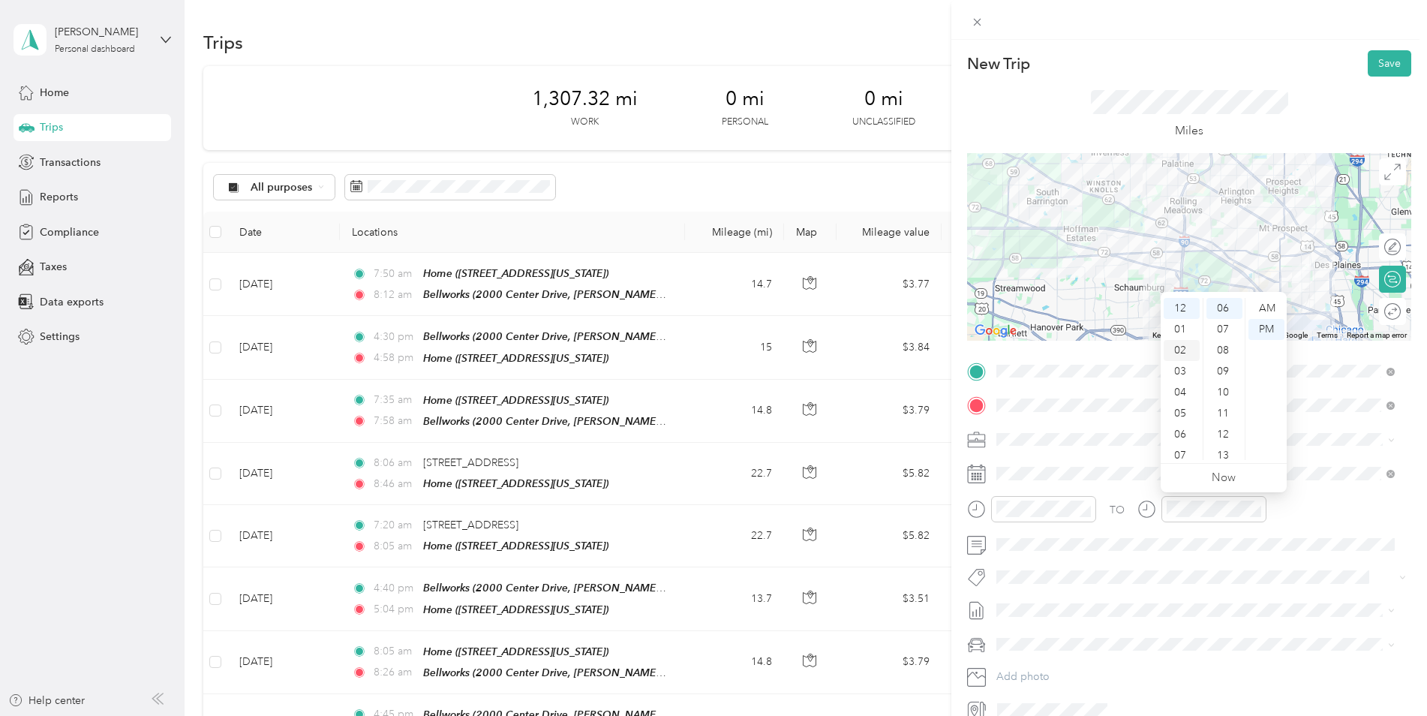
click at [1183, 350] on div "02" at bounding box center [1182, 350] width 36 height 21
click at [1246, 460] on div "12 01 02 03 04 05 06 07 08 09 10 11 00 01 02 03 04 05 06 07 08 09 10 11 12 13 1…" at bounding box center [1224, 379] width 126 height 168
click at [1237, 461] on div "12 01 02 03 04 05 06 07 08 09 10 11 00 01 02 03 04 05 06 07 08 09 10 11 12 13 1…" at bounding box center [1224, 379] width 126 height 168
click at [1224, 391] on div "40" at bounding box center [1225, 392] width 36 height 21
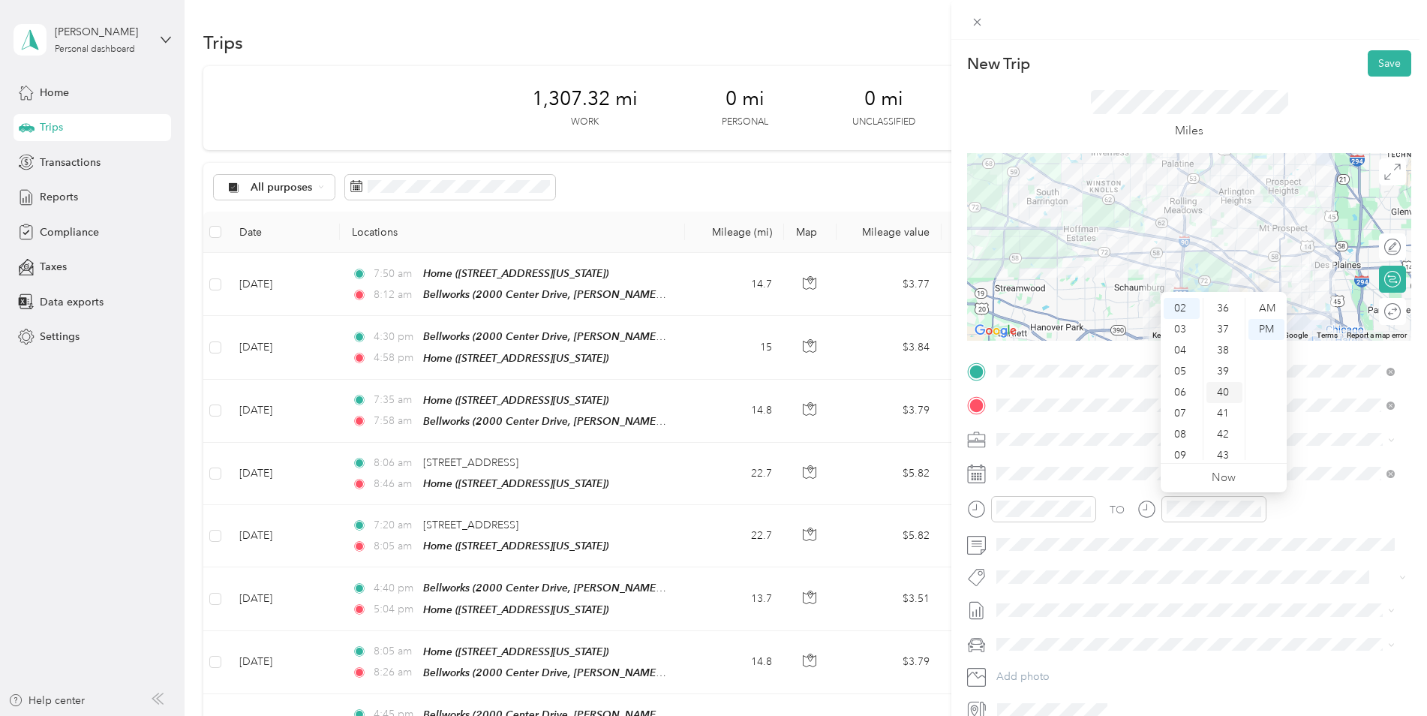
scroll to position [841, 0]
click at [1226, 344] on div "42" at bounding box center [1225, 350] width 36 height 21
click at [1366, 523] on div "TO" at bounding box center [1189, 514] width 444 height 37
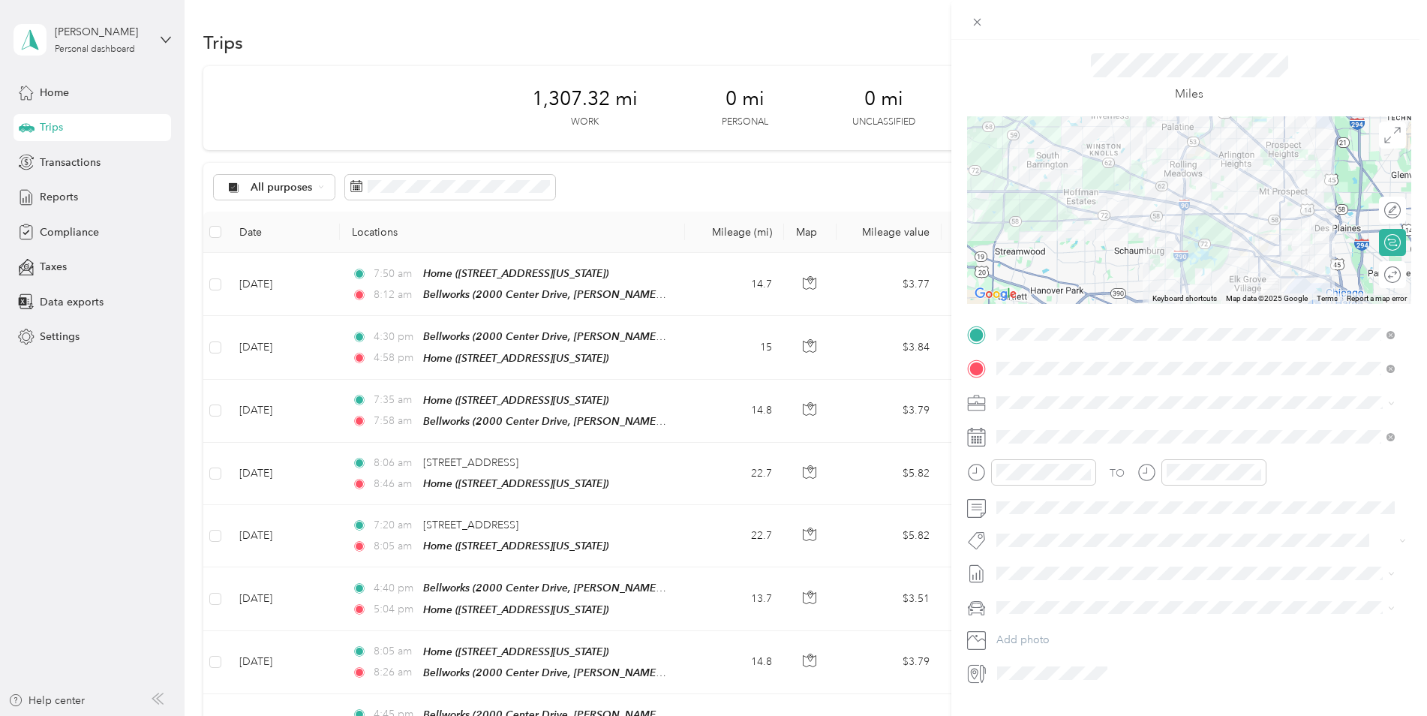
scroll to position [72, 0]
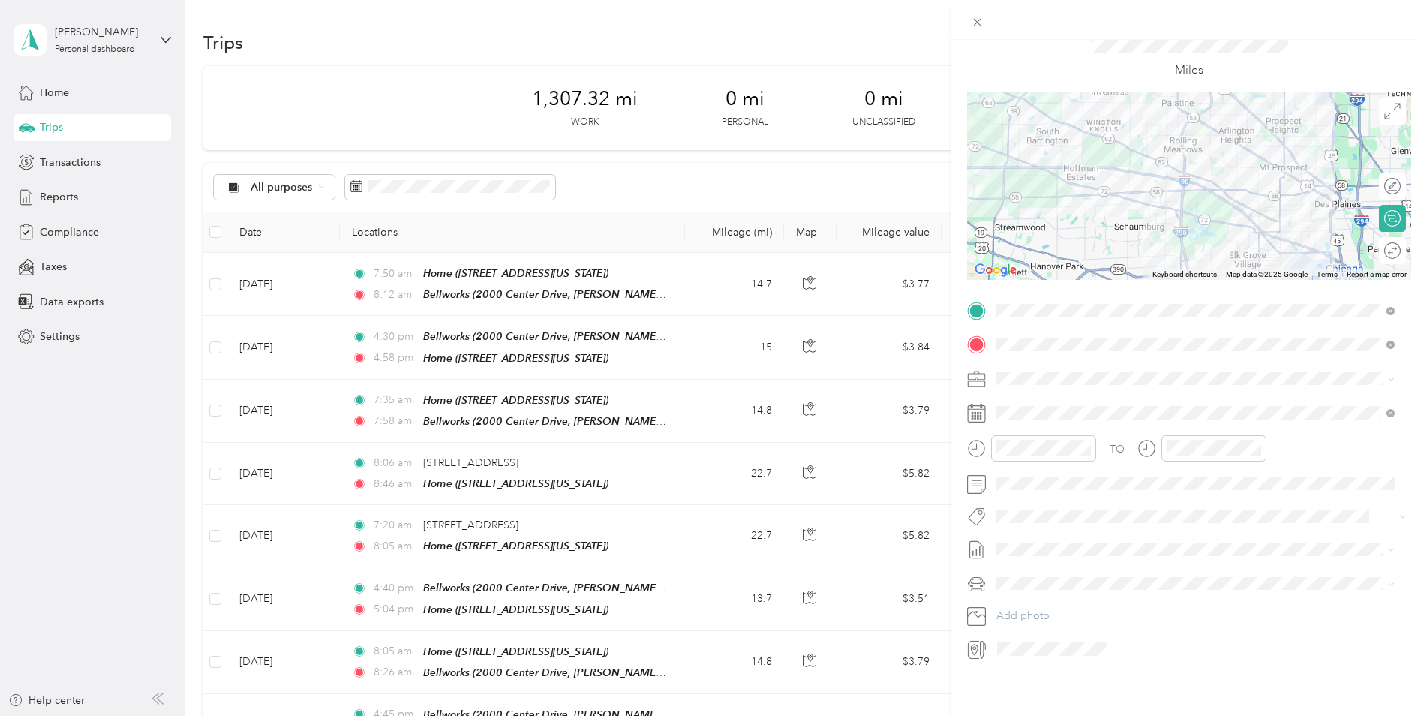
click at [1044, 572] on span at bounding box center [1201, 584] width 420 height 24
drag, startPoint x: 1044, startPoint y: 564, endPoint x: 1051, endPoint y: 583, distance: 20.9
click at [1051, 583] on span at bounding box center [1201, 584] width 420 height 24
click at [1067, 590] on li "Jeep Grand Cherokee" at bounding box center [1195, 595] width 409 height 26
click at [1045, 401] on span at bounding box center [1201, 413] width 420 height 24
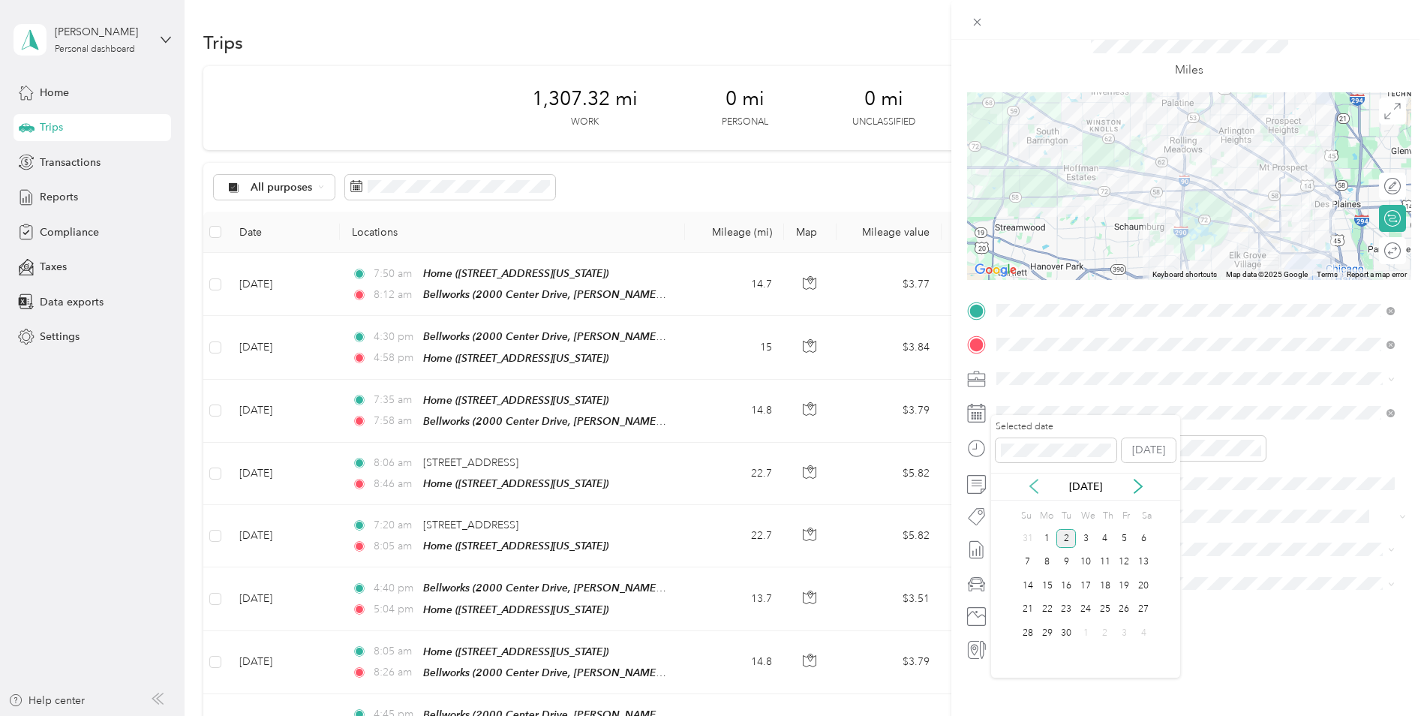
click at [1027, 483] on icon at bounding box center [1034, 486] width 15 height 15
click at [1116, 628] on div "29" at bounding box center [1125, 633] width 20 height 19
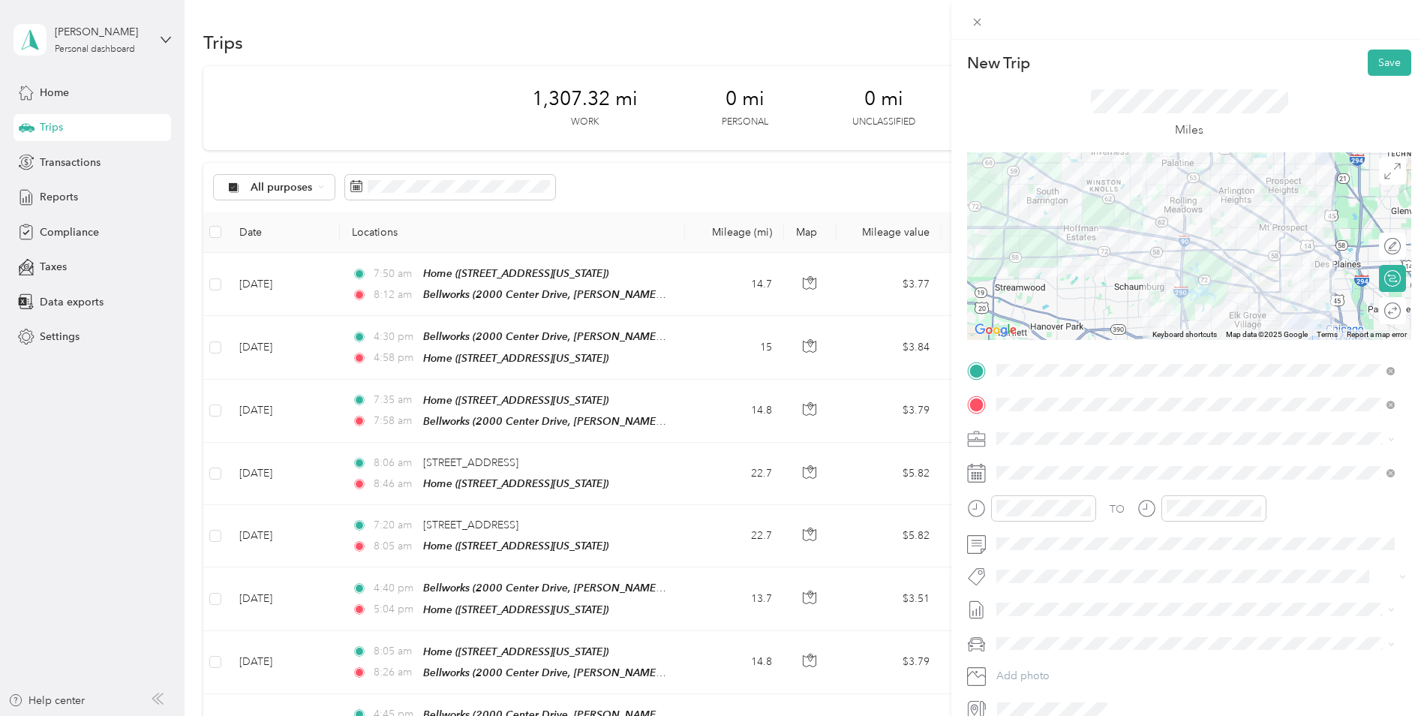
scroll to position [0, 0]
click at [1388, 65] on button "Save" at bounding box center [1390, 63] width 44 height 26
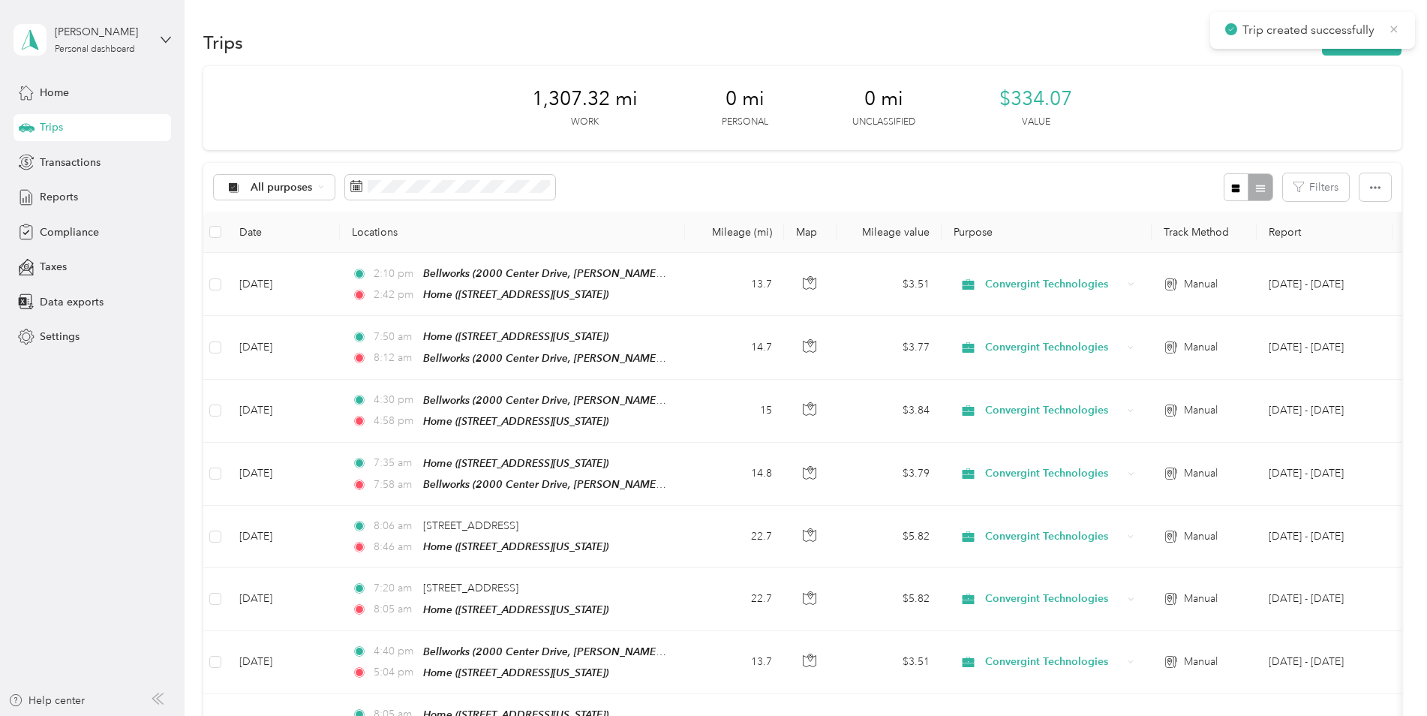
click at [1393, 28] on icon at bounding box center [1394, 29] width 7 height 7
click at [1363, 33] on button "New trip" at bounding box center [1362, 42] width 80 height 26
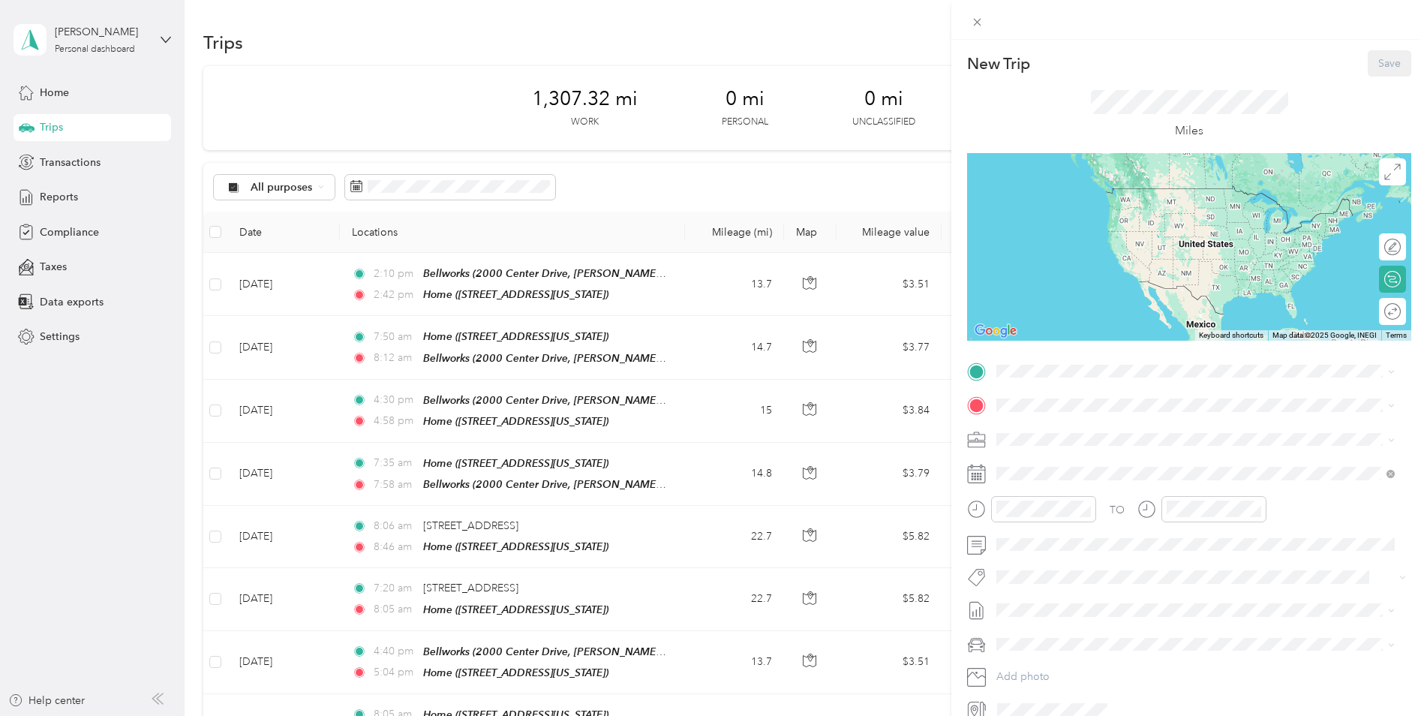
click at [1051, 549] on span "[STREET_ADDRESS][US_STATE]" at bounding box center [1100, 542] width 150 height 13
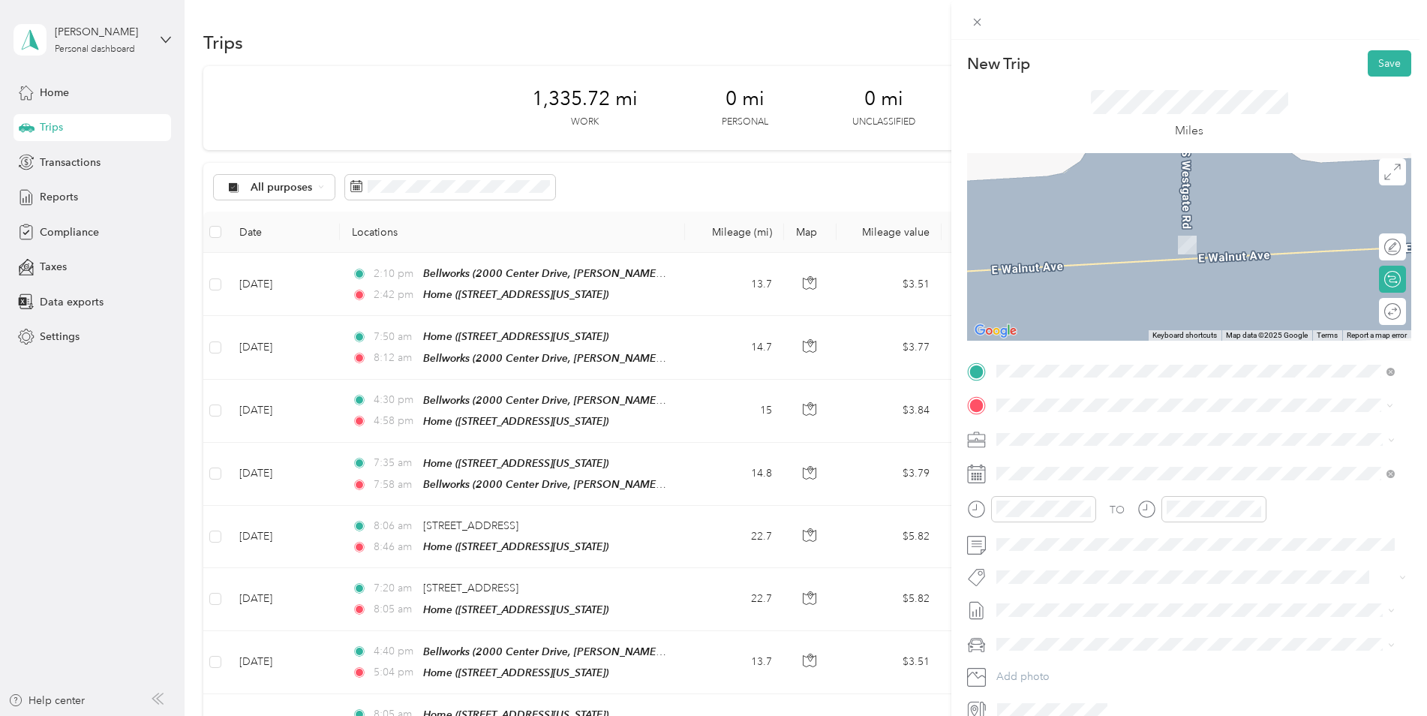
click at [1054, 456] on span "[STREET_ADDRESS][US_STATE]" at bounding box center [1100, 459] width 150 height 14
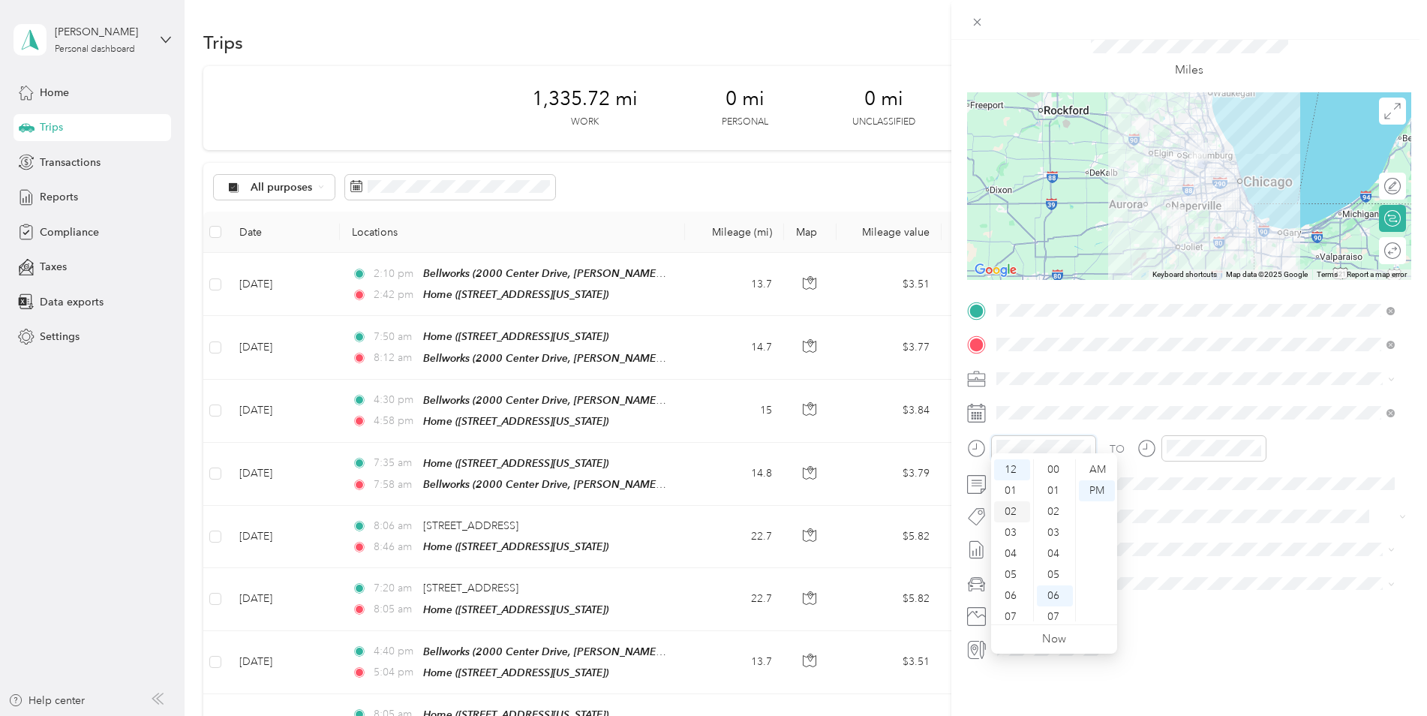
scroll to position [75, 0]
click at [1022, 563] on div "08" at bounding box center [1012, 562] width 36 height 21
click at [1015, 561] on div "08" at bounding box center [1012, 562] width 36 height 21
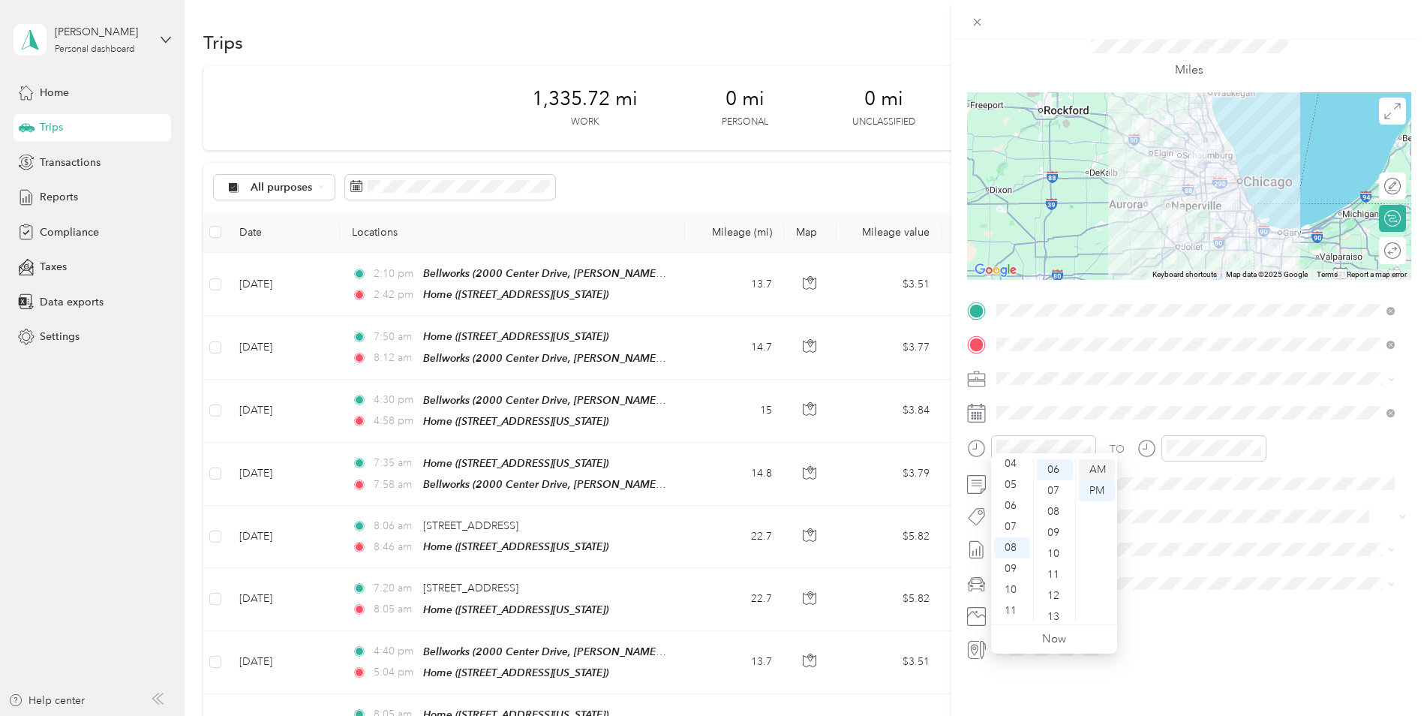
click at [1107, 475] on div "AM" at bounding box center [1097, 469] width 36 height 21
click at [1056, 537] on div "45" at bounding box center [1055, 538] width 36 height 21
click at [1183, 561] on div "08" at bounding box center [1182, 562] width 36 height 21
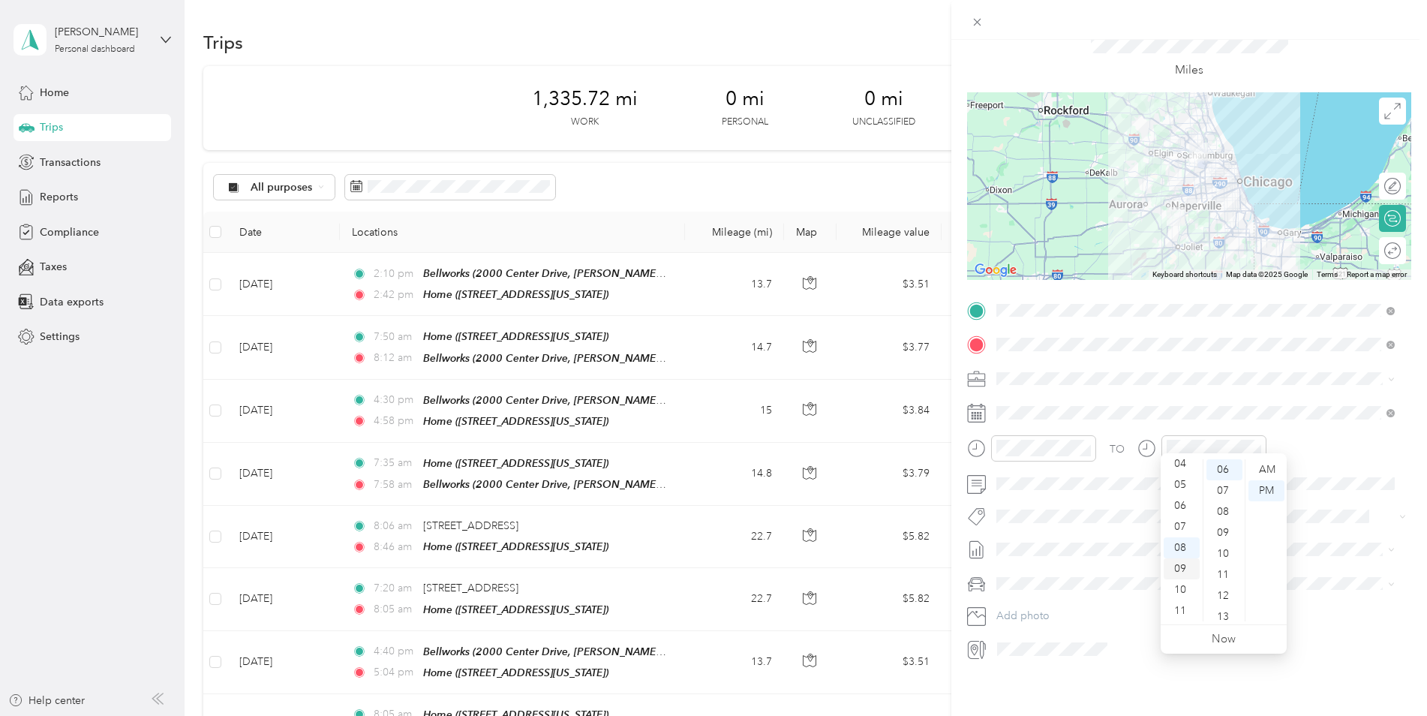
click at [1192, 567] on div "09" at bounding box center [1182, 568] width 36 height 21
click at [1230, 477] on div "31" at bounding box center [1225, 469] width 36 height 21
click at [1230, 465] on div "31" at bounding box center [1225, 469] width 36 height 21
click at [1226, 475] on div "31" at bounding box center [1225, 469] width 36 height 21
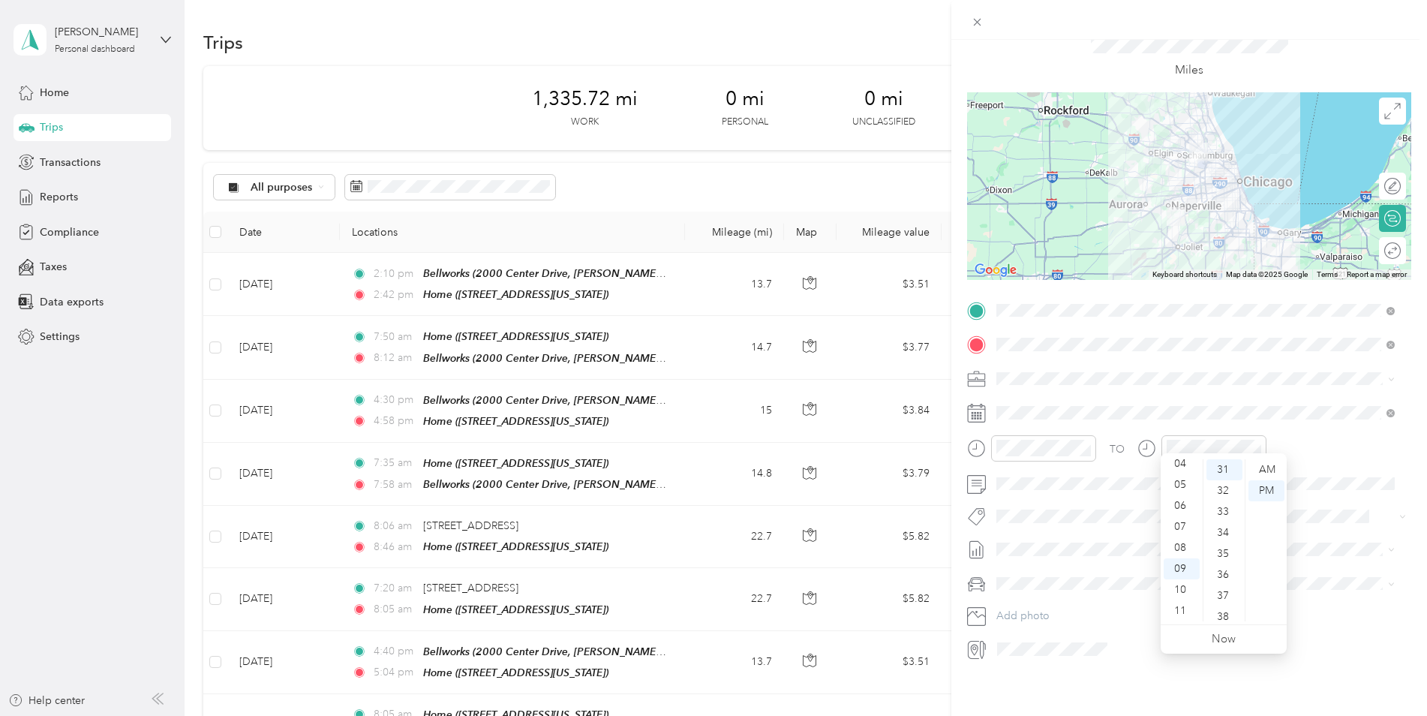
click at [1286, 469] on ul "AM PM" at bounding box center [1266, 540] width 42 height 162
click at [1276, 470] on div "AM" at bounding box center [1267, 469] width 36 height 21
click at [1061, 594] on span "Jeep Grand Cherokee" at bounding box center [1055, 598] width 107 height 13
click at [1040, 480] on span at bounding box center [1201, 484] width 420 height 24
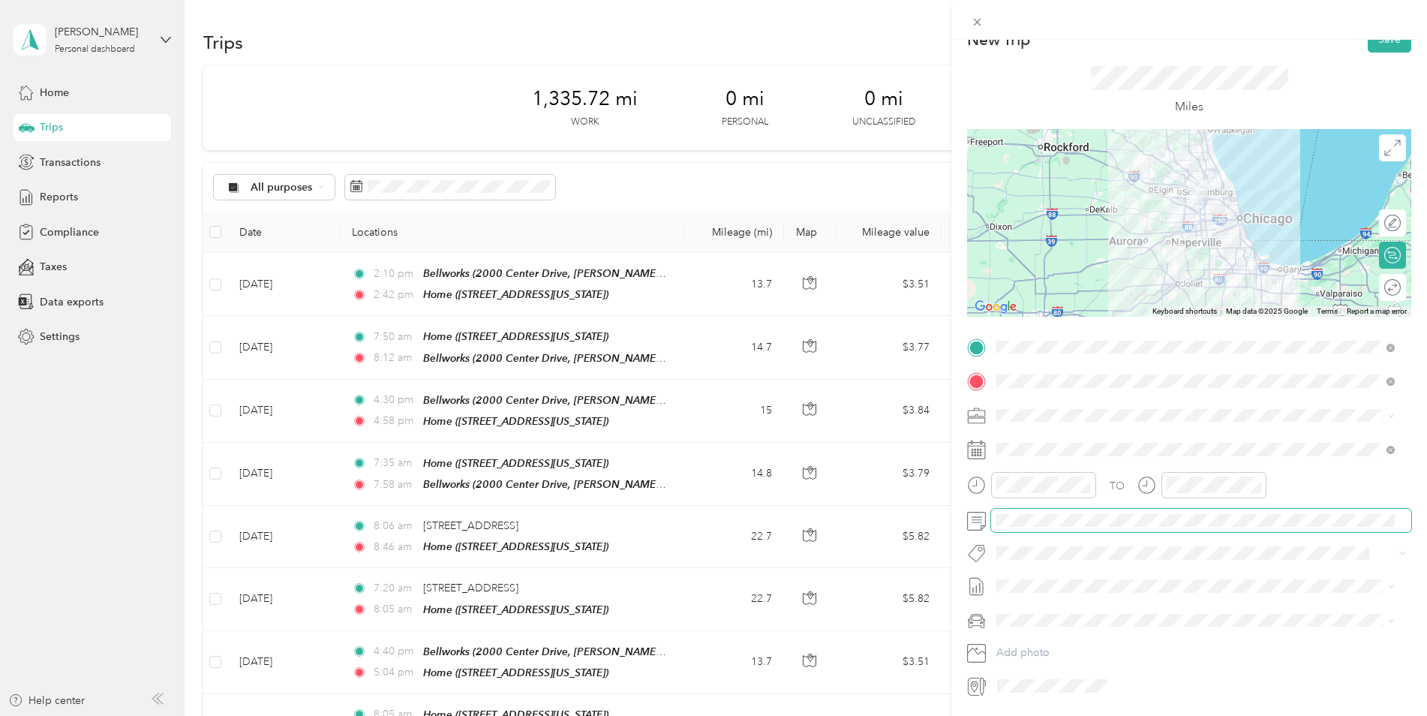
scroll to position [0, 0]
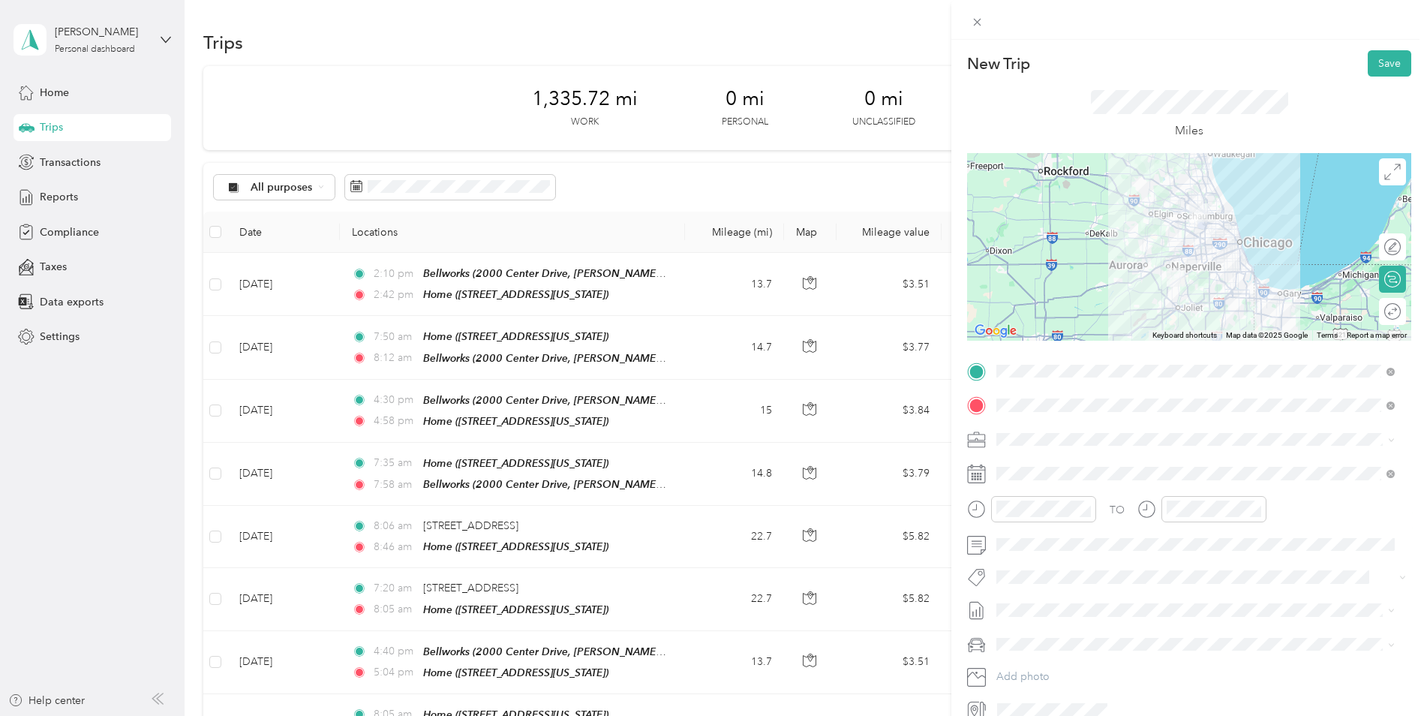
click at [1378, 50] on div "New Trip Save This trip cannot be edited because it is either under review, app…" at bounding box center [1190, 398] width 476 height 716
click at [1388, 67] on button "Save" at bounding box center [1390, 63] width 44 height 26
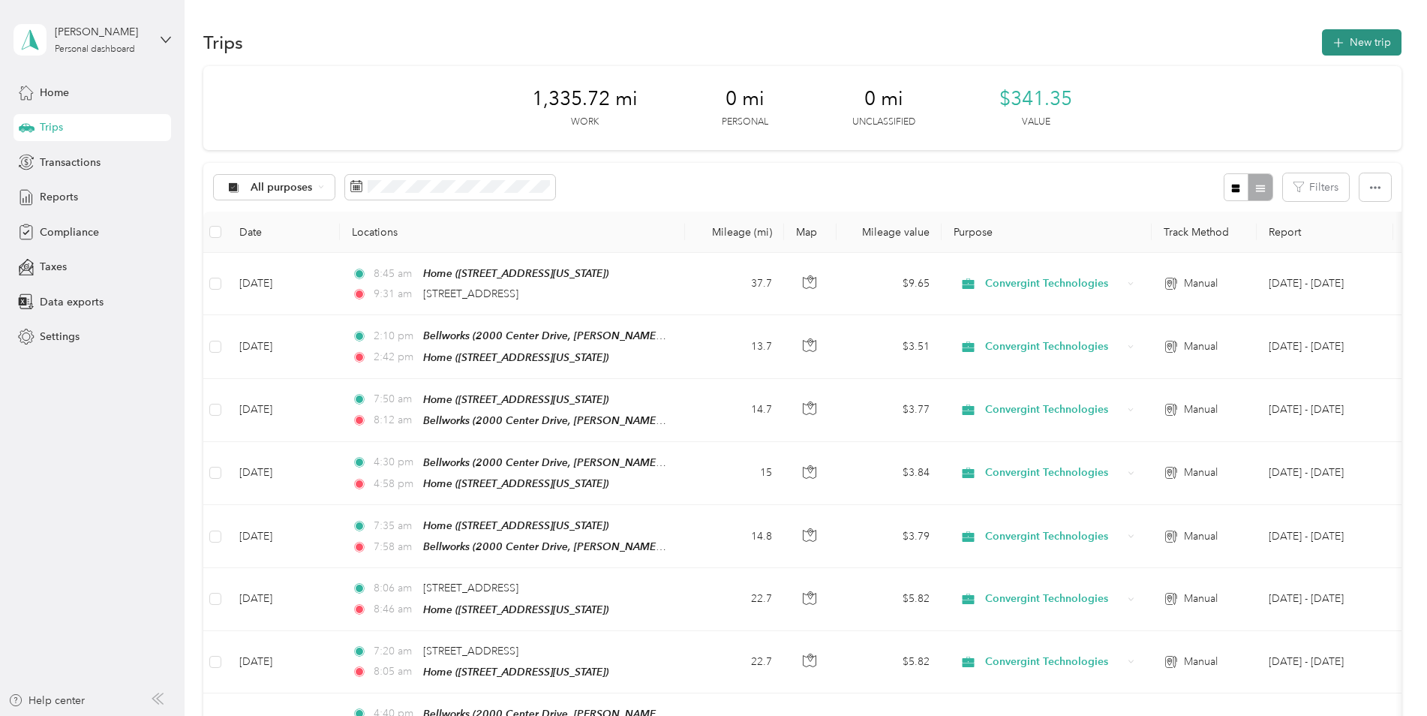
click at [1358, 53] on button "New trip" at bounding box center [1362, 42] width 80 height 26
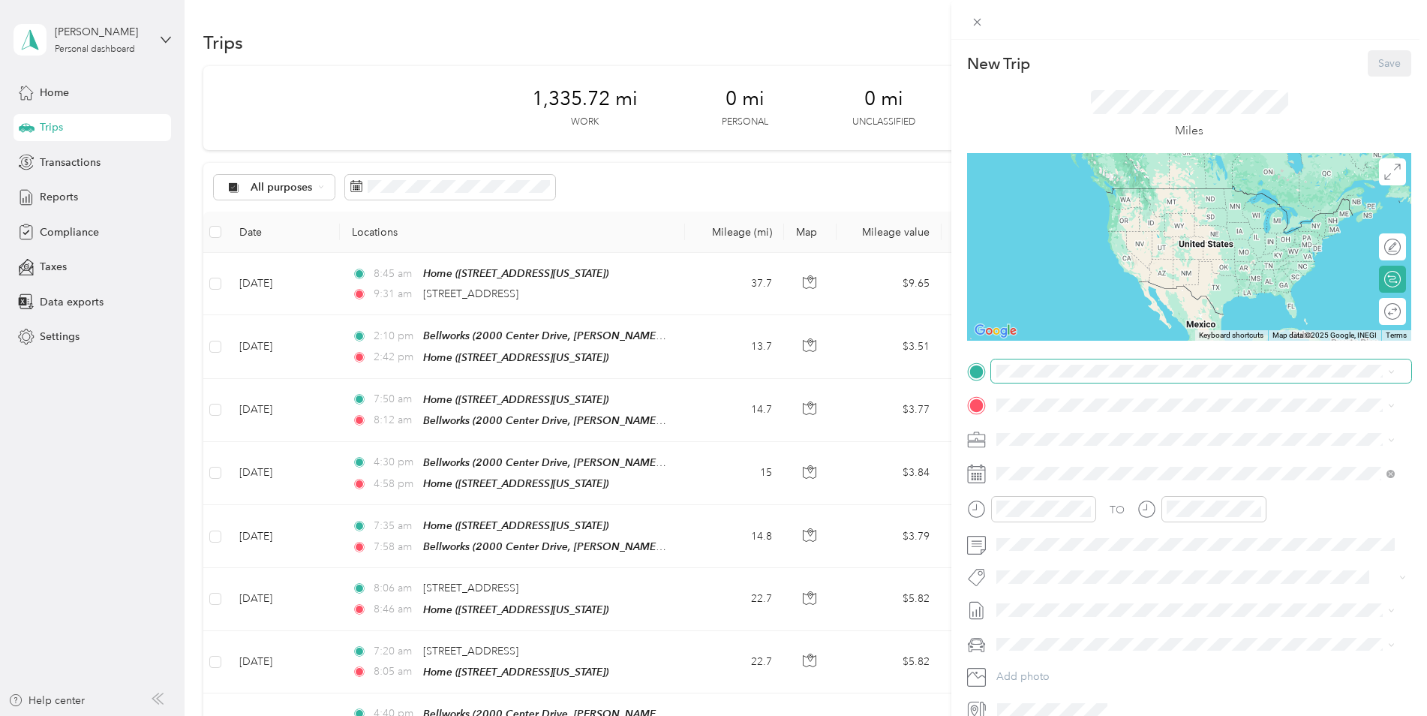
click at [1034, 362] on span at bounding box center [1201, 371] width 420 height 24
click at [1085, 436] on div "[STREET_ADDRESS][US_STATE]" at bounding box center [1196, 426] width 388 height 20
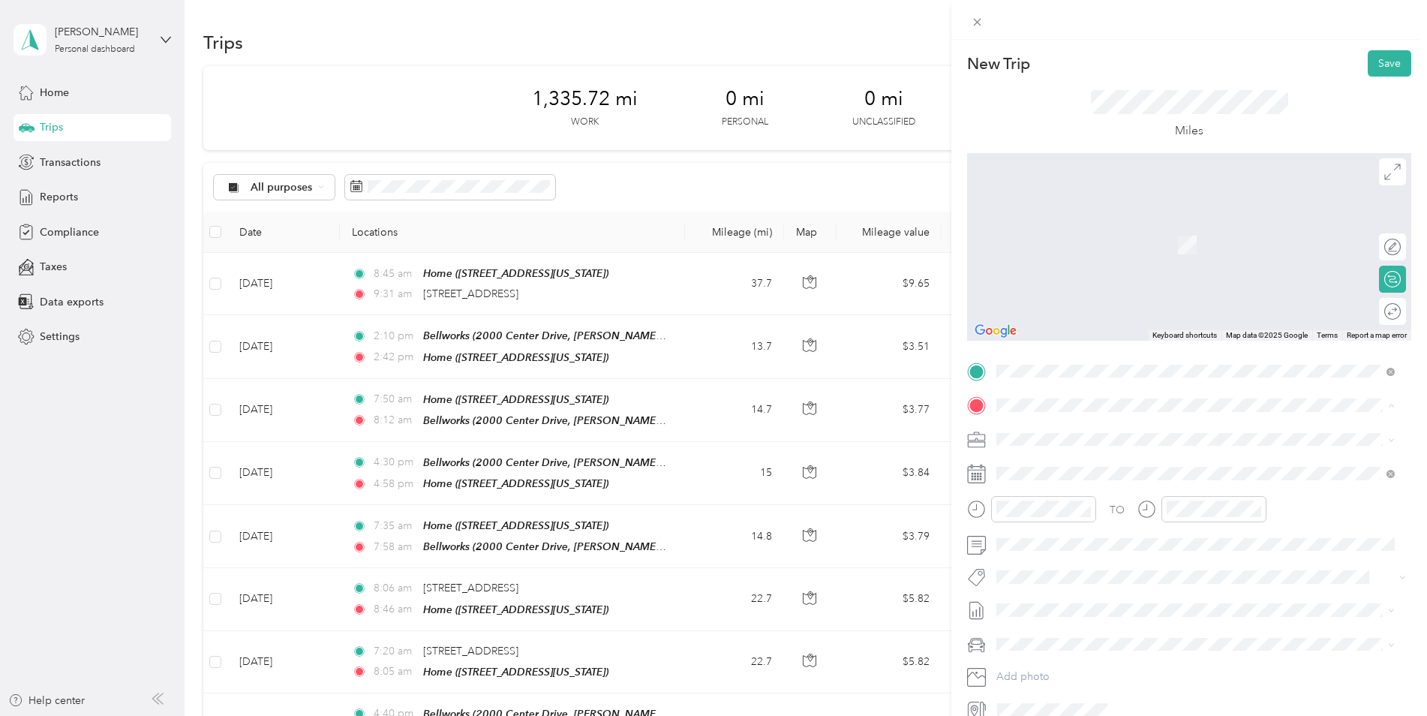
click at [1077, 466] on div "Bellworks [STREET_ADDRESS][PERSON_NAME][US_STATE]" at bounding box center [1141, 474] width 233 height 32
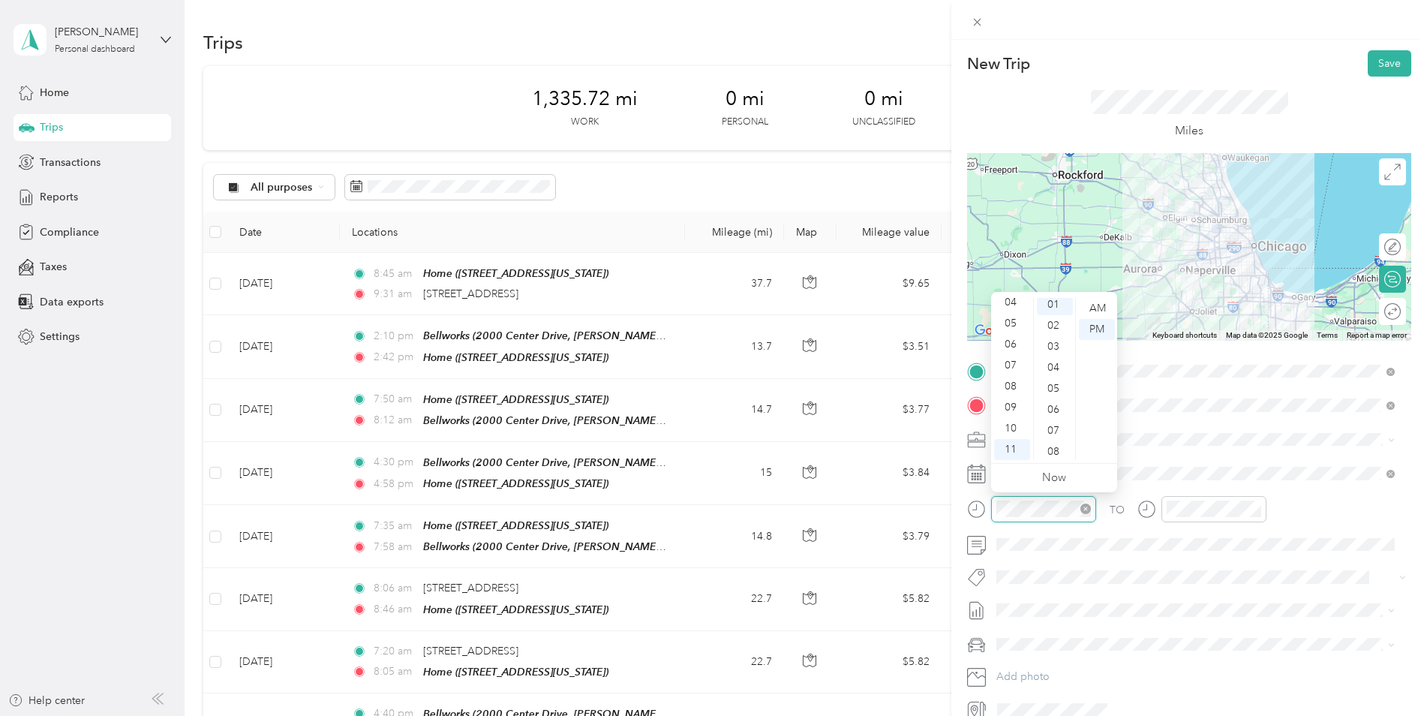
scroll to position [21, 0]
click at [1110, 301] on div "AM" at bounding box center [1097, 308] width 36 height 21
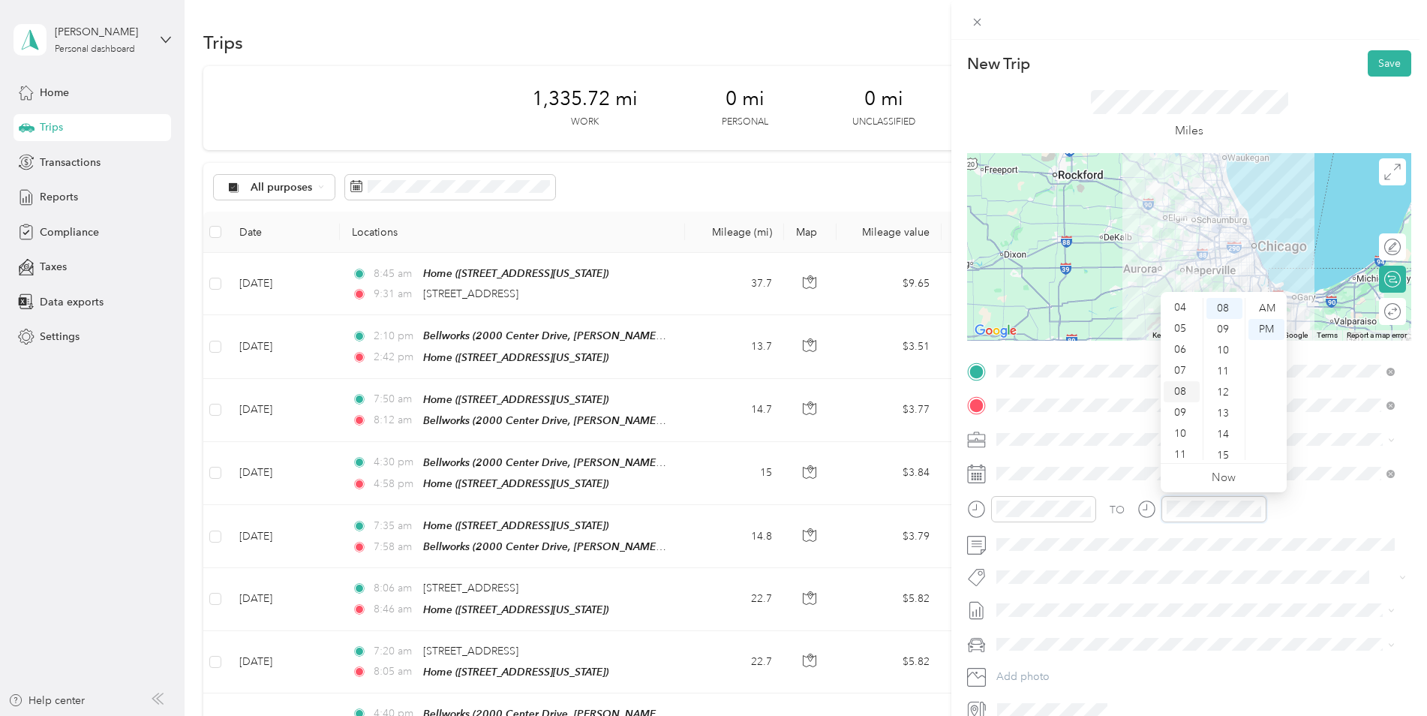
scroll to position [90, 0]
click at [1186, 447] on div "11" at bounding box center [1182, 449] width 36 height 21
click at [1225, 333] on div "45" at bounding box center [1225, 335] width 36 height 21
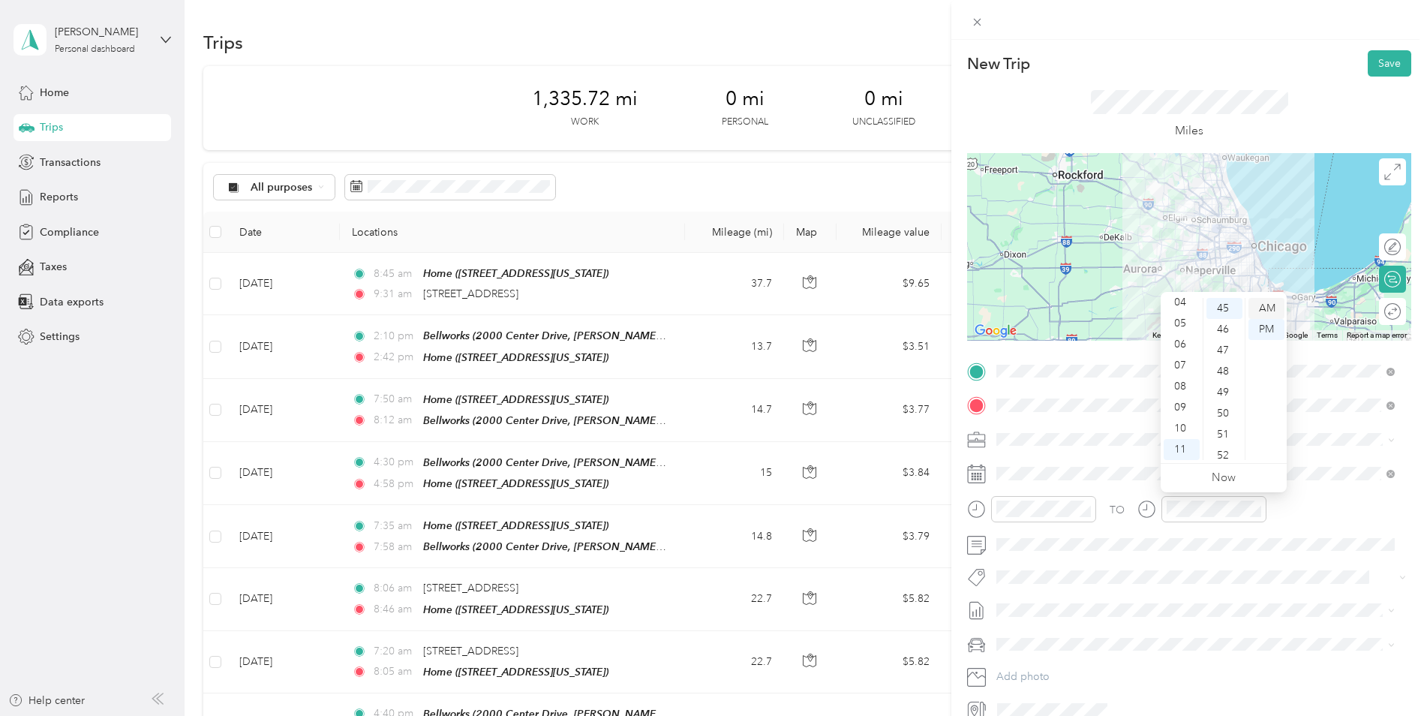
click at [1277, 308] on div "AM" at bounding box center [1267, 308] width 36 height 21
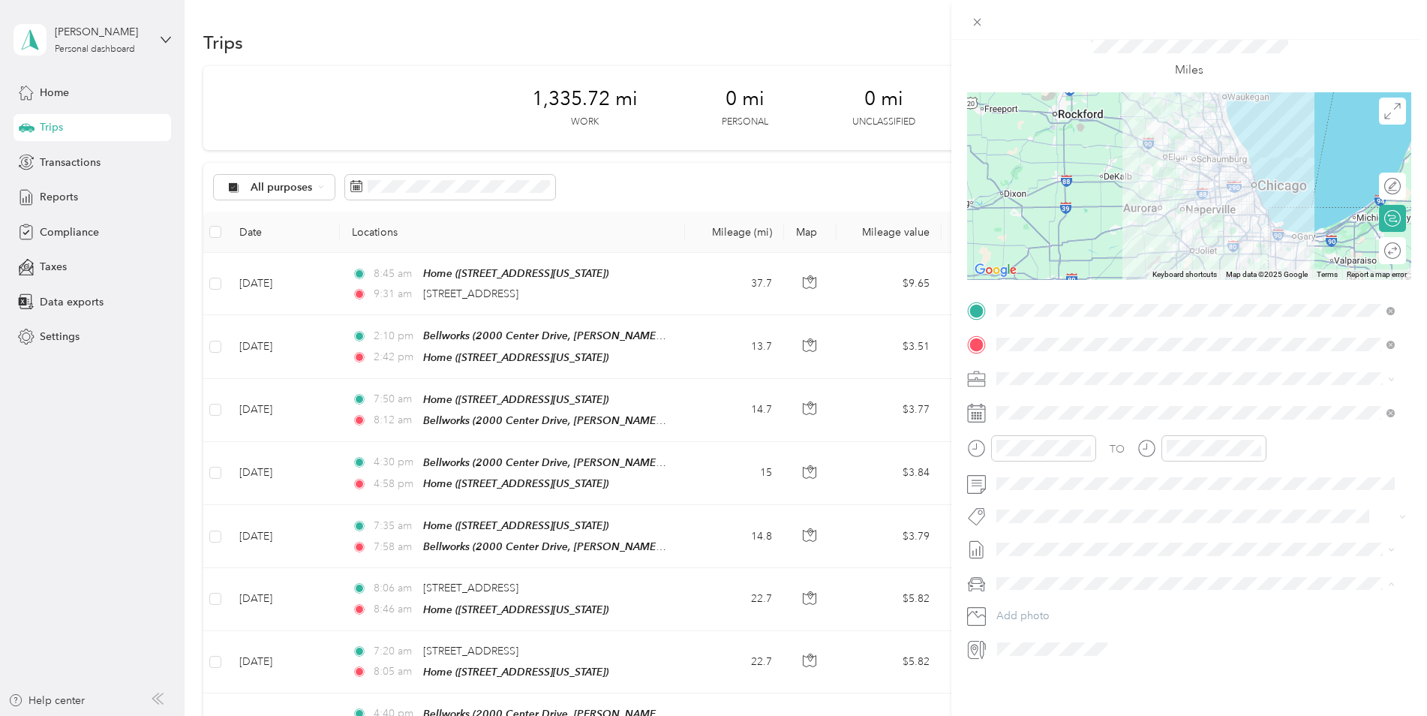
click at [1066, 594] on span "Jeep Grand Cherokee" at bounding box center [1055, 598] width 107 height 13
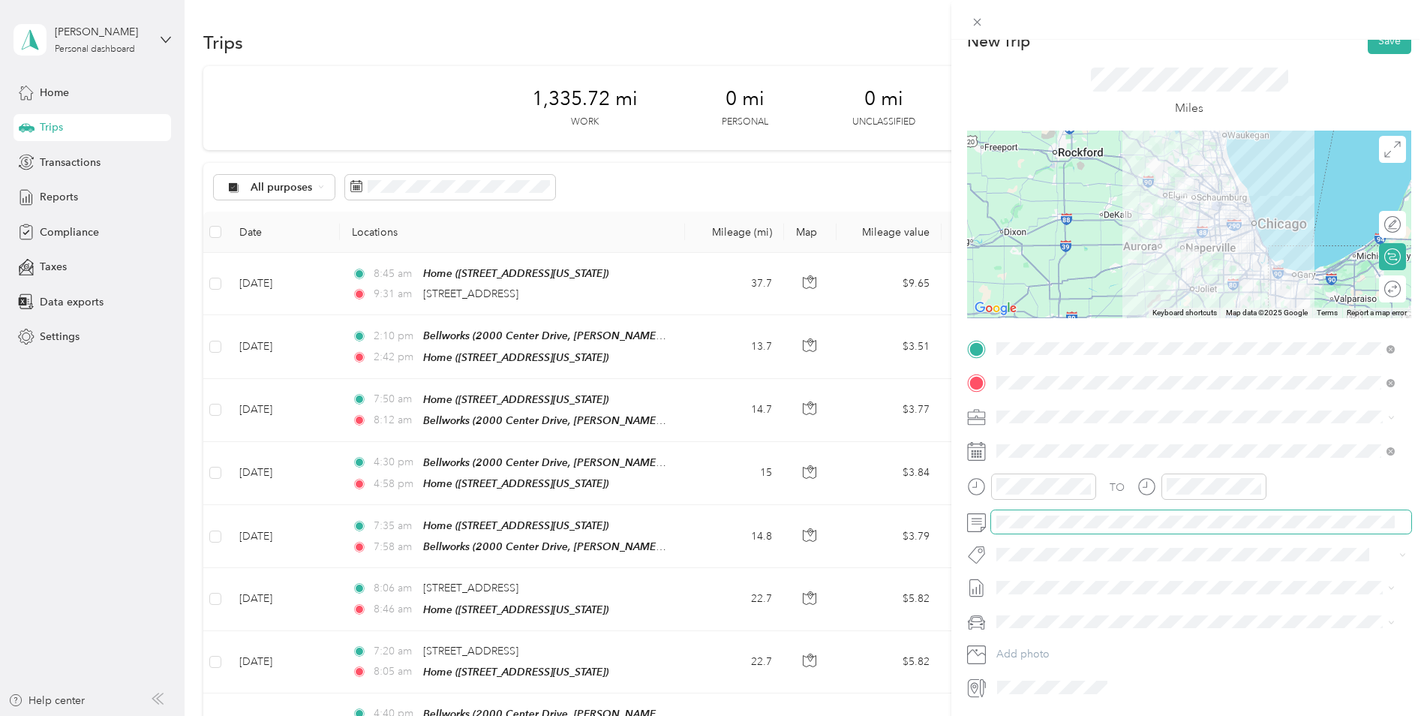
scroll to position [0, 0]
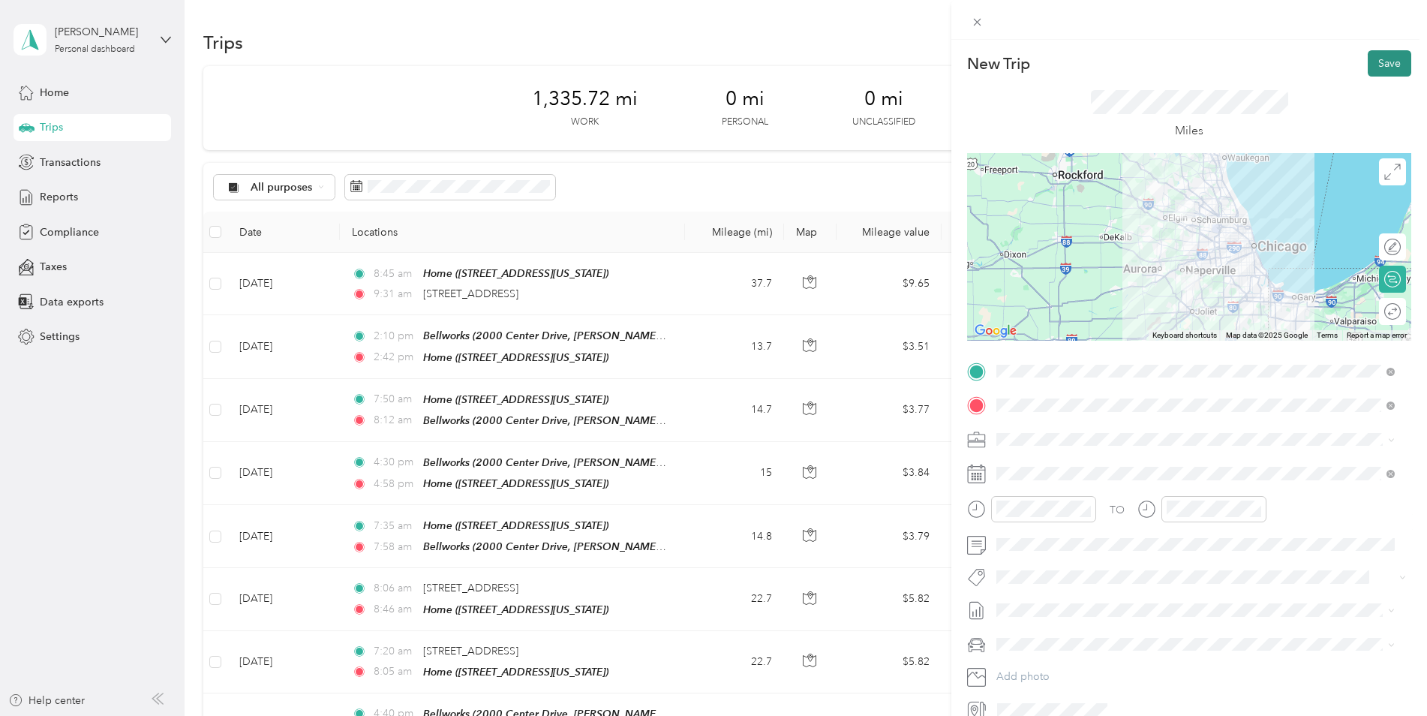
click at [1393, 59] on button "Save" at bounding box center [1390, 63] width 44 height 26
